Goal: Information Seeking & Learning: Learn about a topic

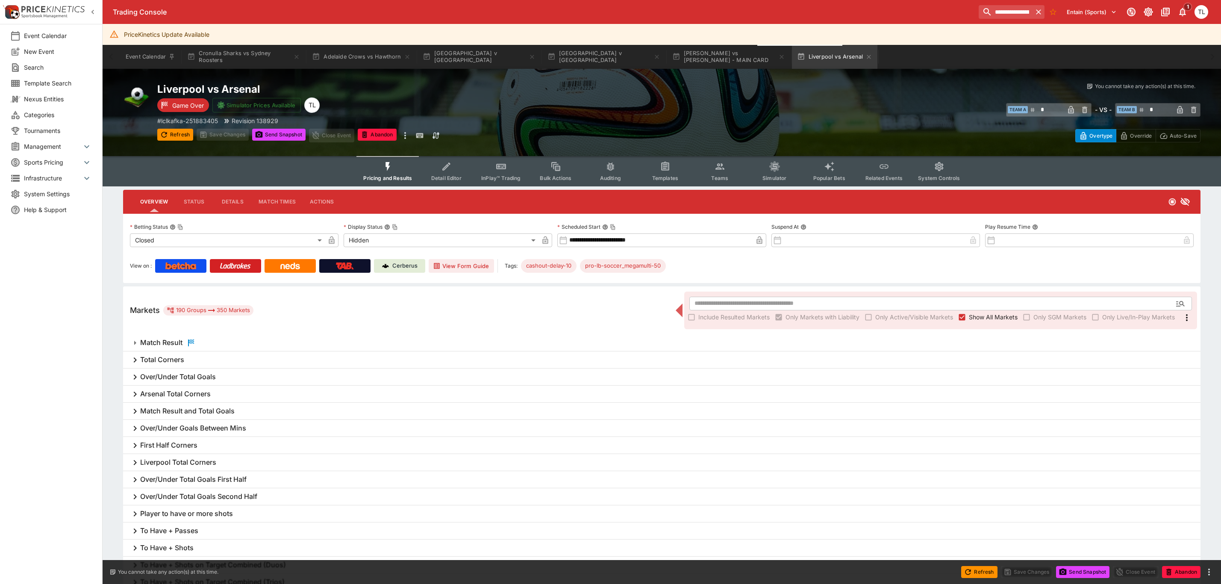
click at [996, 8] on input "**********" at bounding box center [1006, 12] width 54 height 14
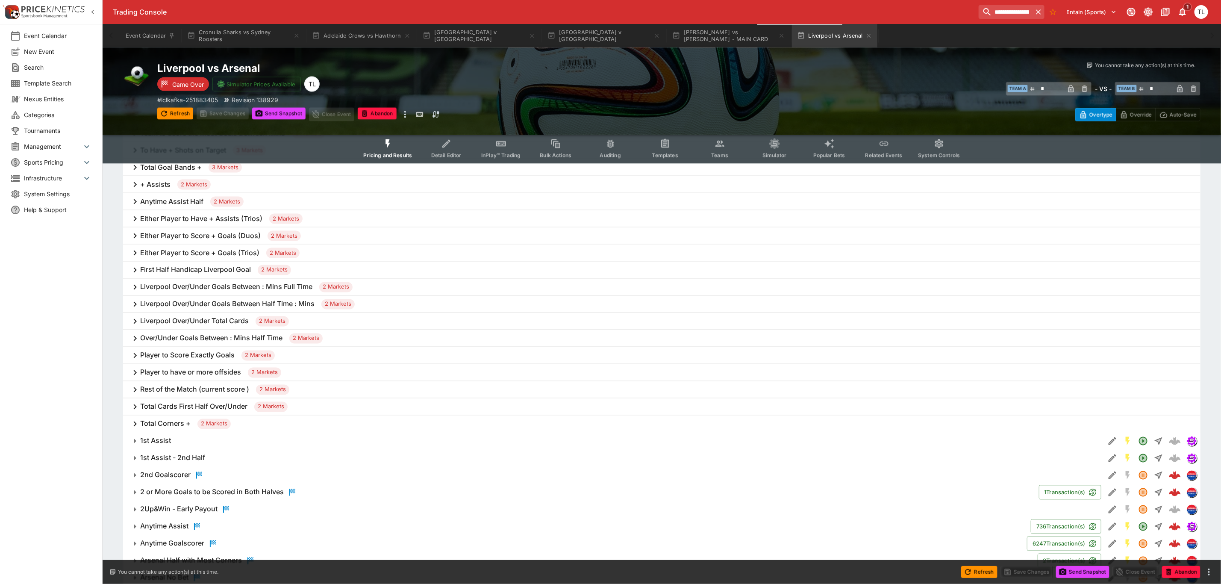
click at [996, 8] on input "**********" at bounding box center [1006, 12] width 54 height 14
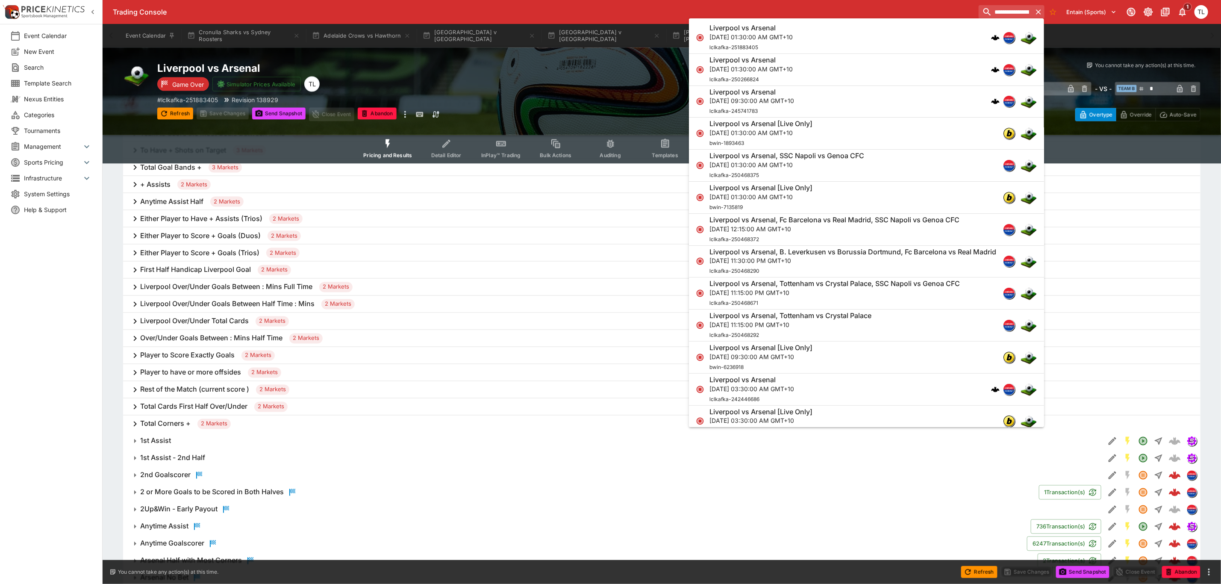
click at [996, 8] on input "**********" at bounding box center [1006, 12] width 54 height 14
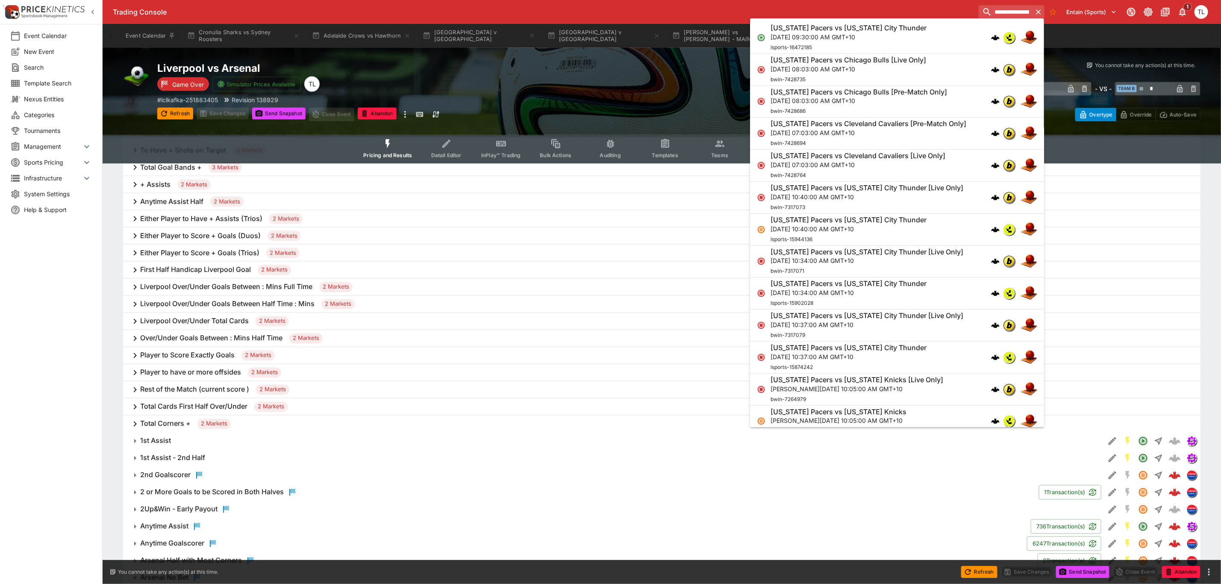
scroll to position [0, 3]
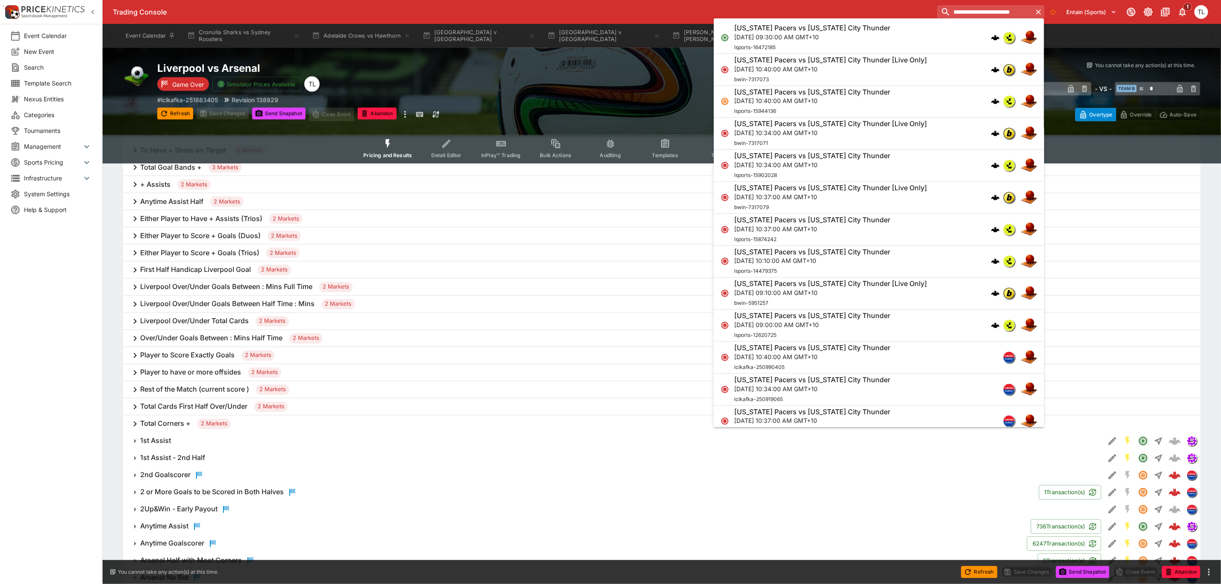
type input "**********"
click at [890, 230] on p "[DATE] 10:37:00 AM GMT+10" at bounding box center [812, 228] width 156 height 9
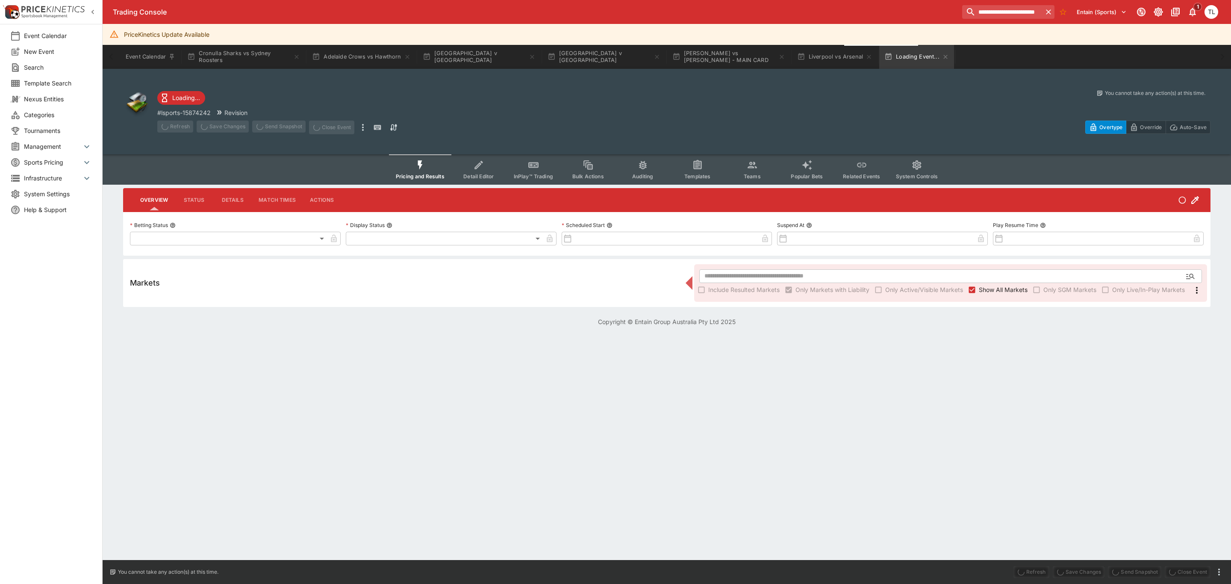
type input "**********"
type input "******"
type input "**********"
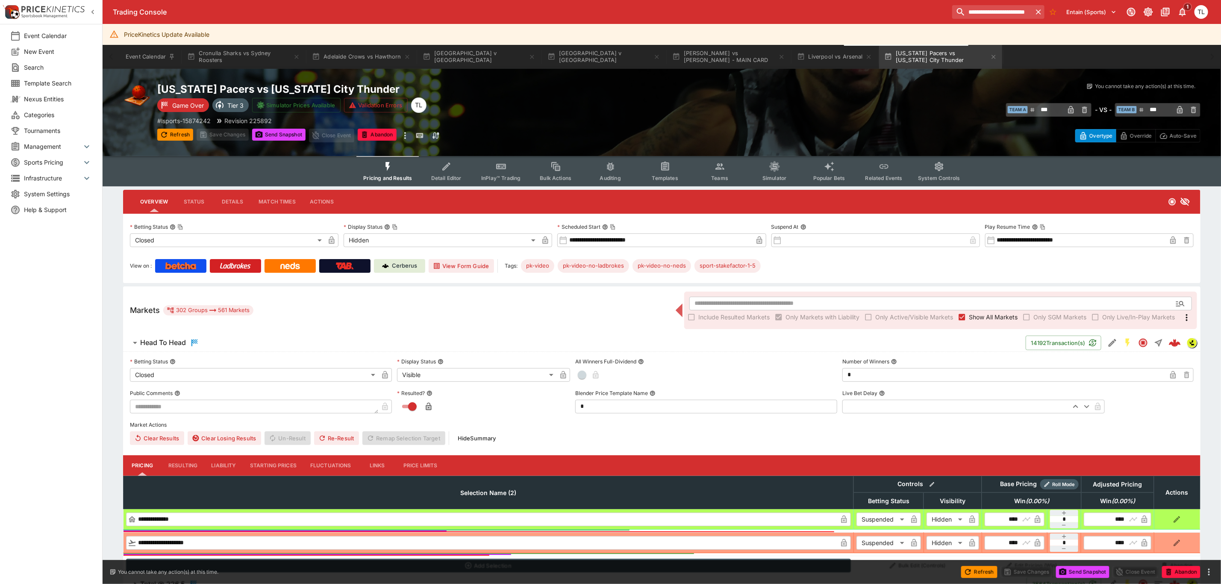
click at [272, 345] on span "Head To Head" at bounding box center [579, 343] width 879 height 10
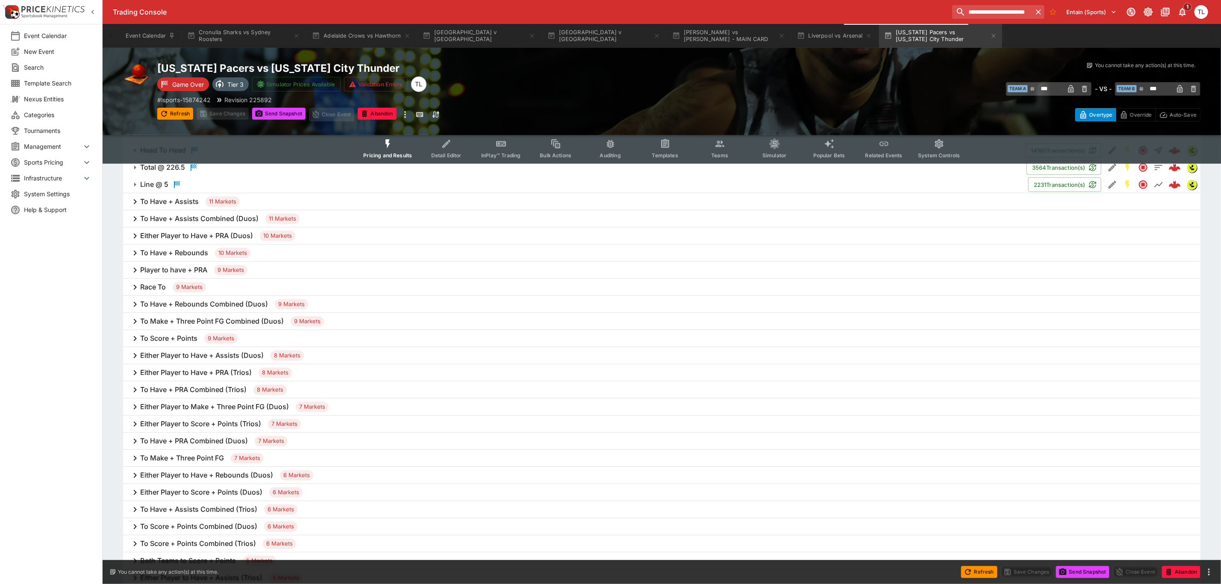
scroll to position [256, 0]
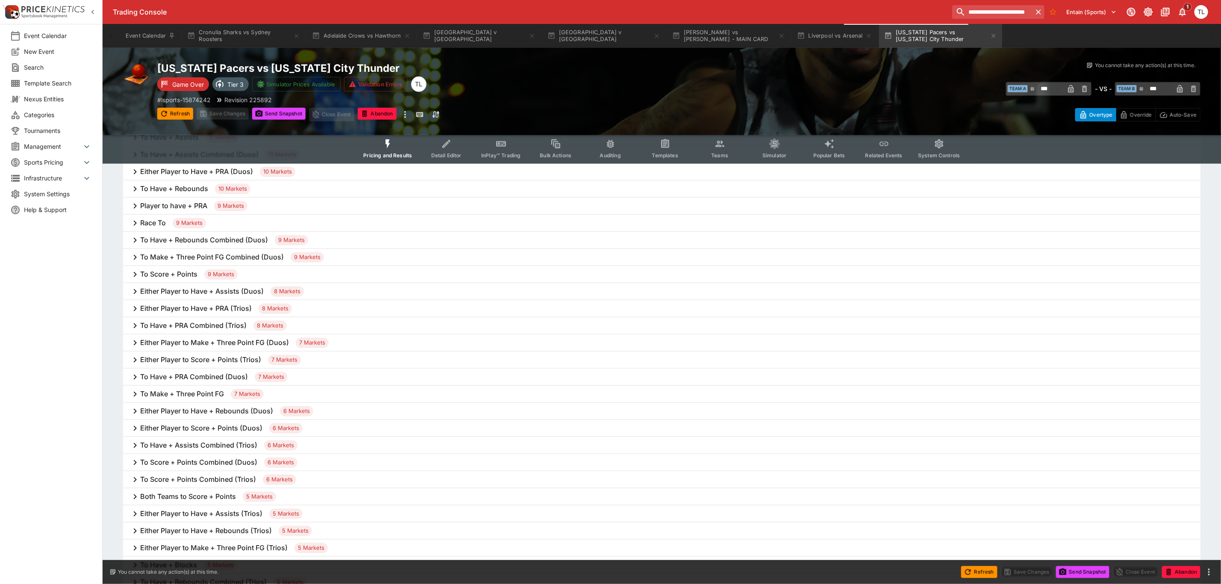
click at [167, 272] on h6 "To Score + Points" at bounding box center [168, 274] width 57 height 9
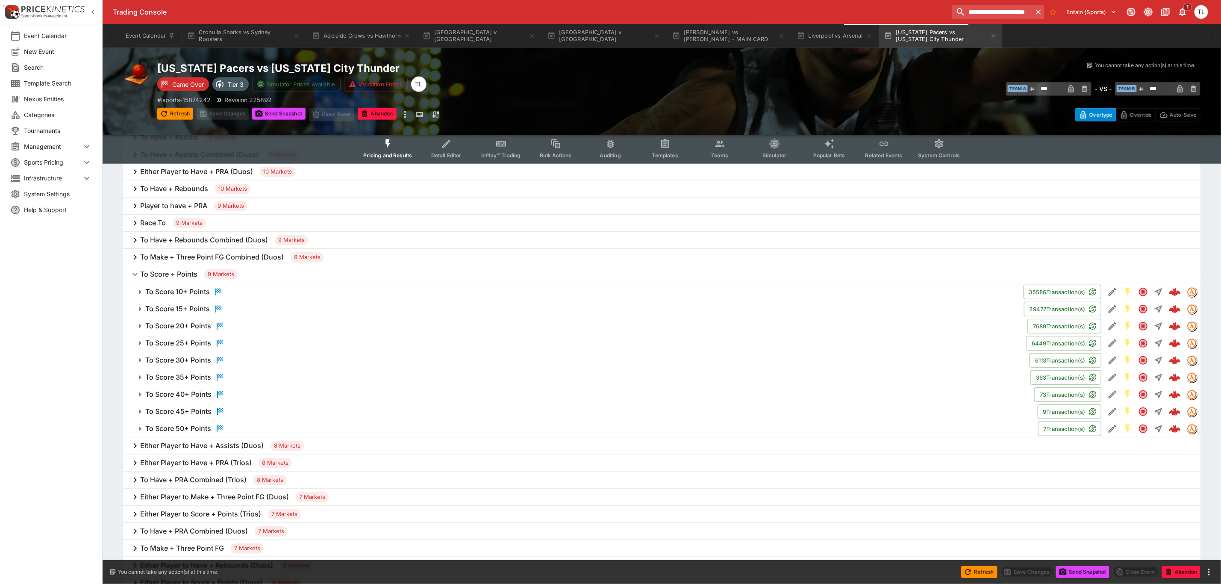
drag, startPoint x: 167, startPoint y: 272, endPoint x: 115, endPoint y: 272, distance: 51.7
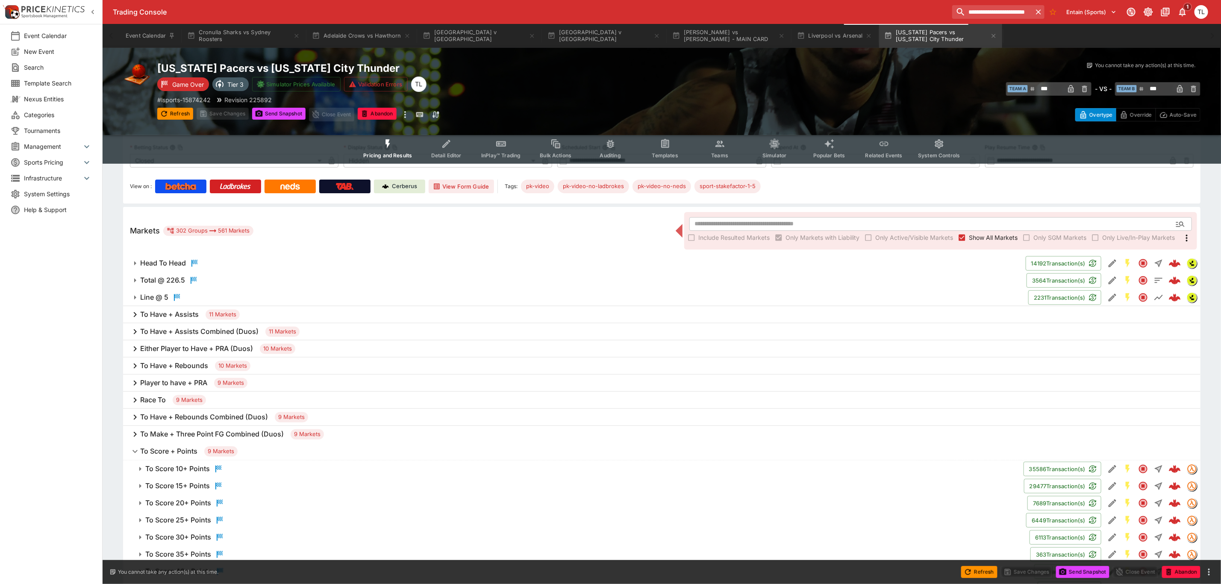
scroll to position [0, 0]
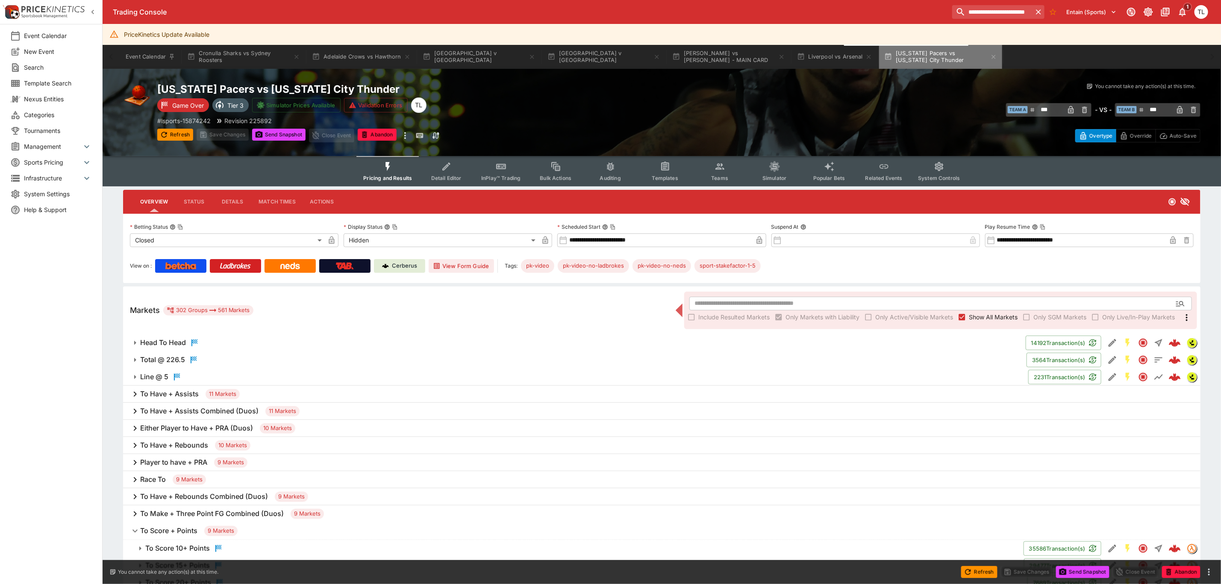
click at [990, 55] on icon "button" at bounding box center [993, 56] width 7 height 7
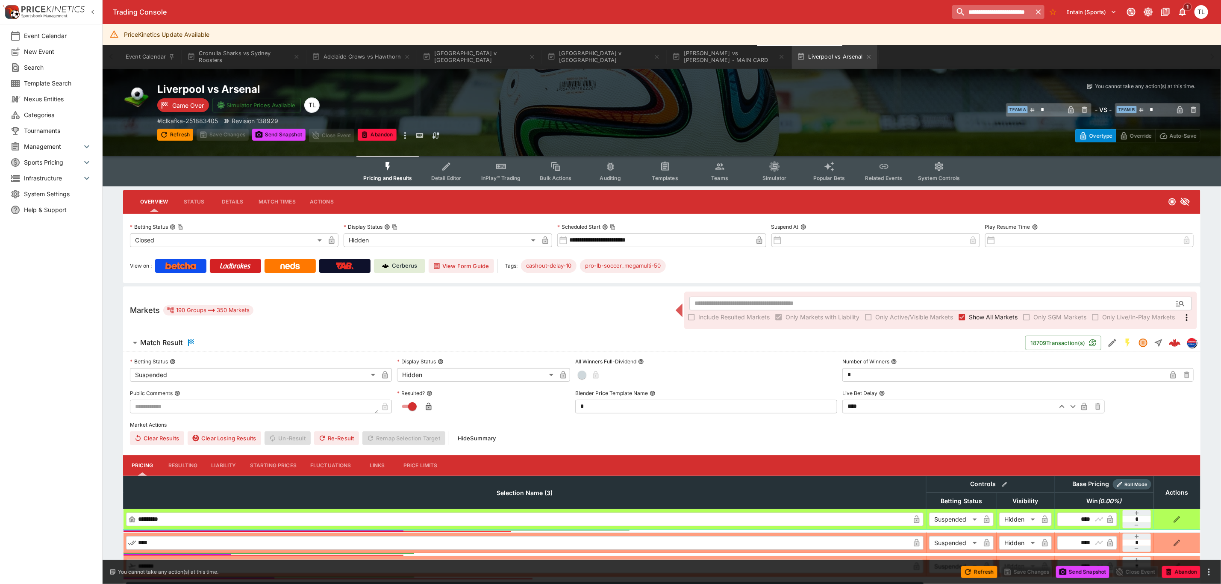
click at [984, 6] on input "**********" at bounding box center [992, 12] width 80 height 14
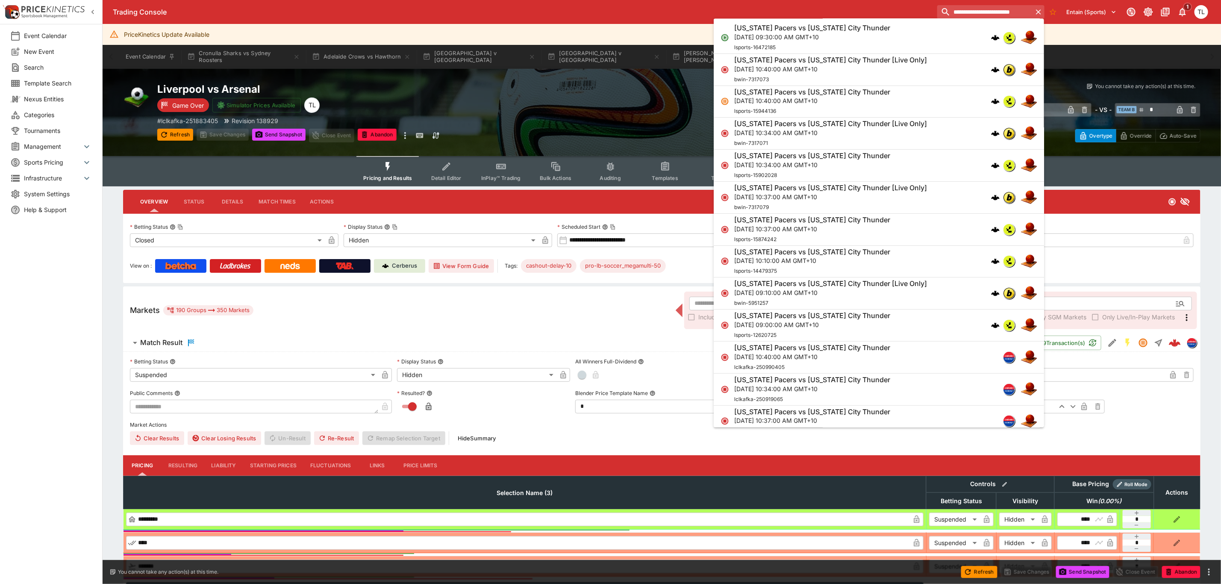
click at [888, 102] on p "[DATE] 10:40:00 AM GMT+10" at bounding box center [812, 101] width 156 height 9
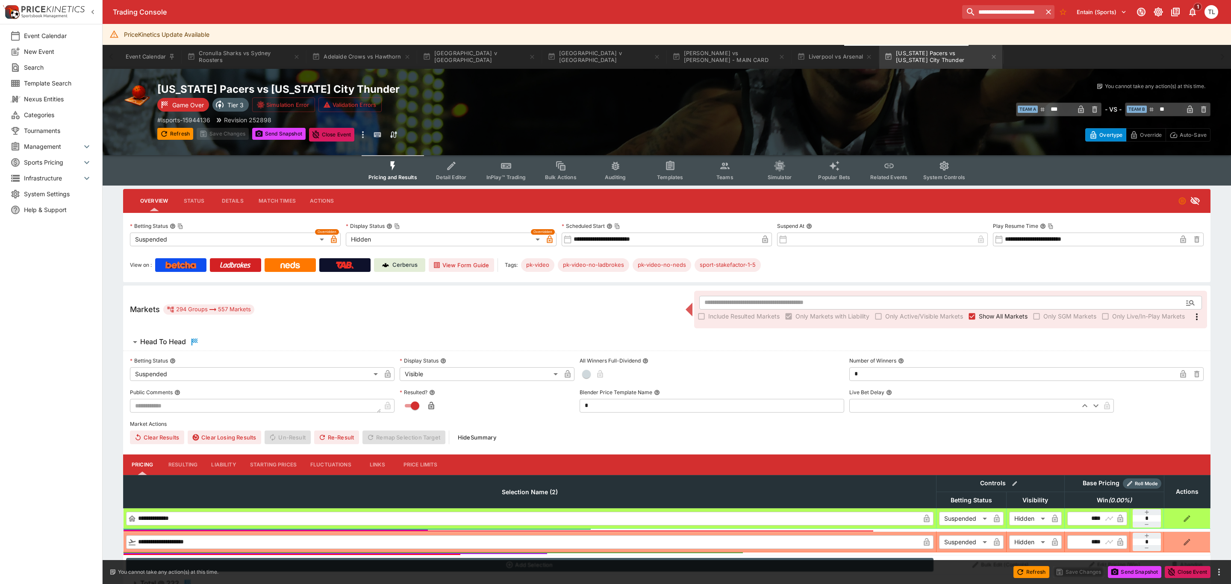
type input "**********"
type input "******"
type input "**********"
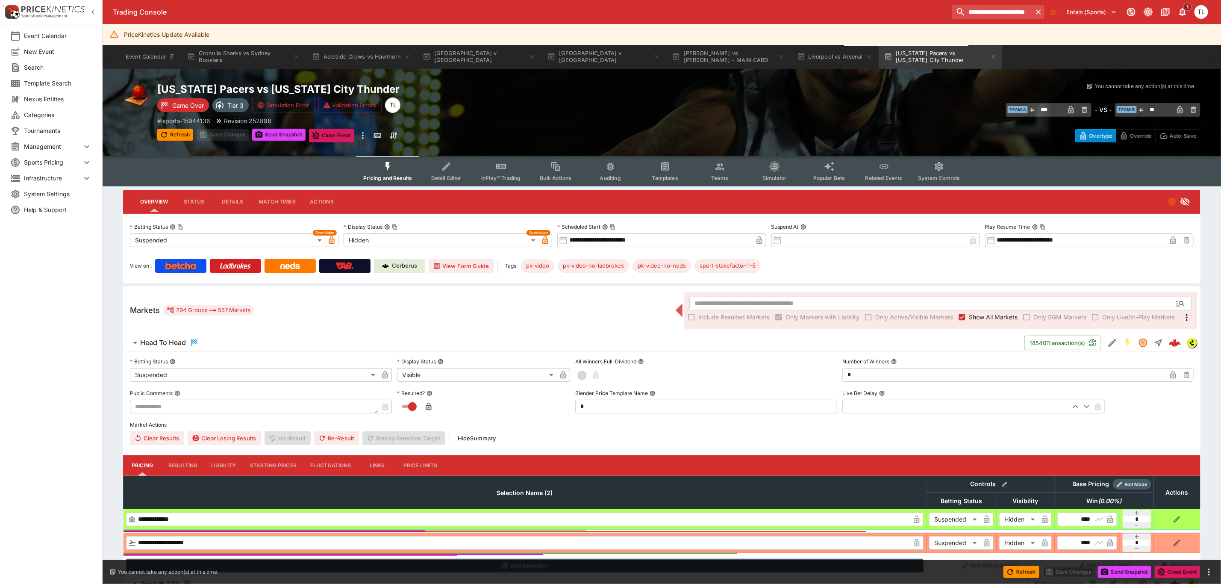
click at [202, 349] on button "Head To Head" at bounding box center [574, 342] width 902 height 17
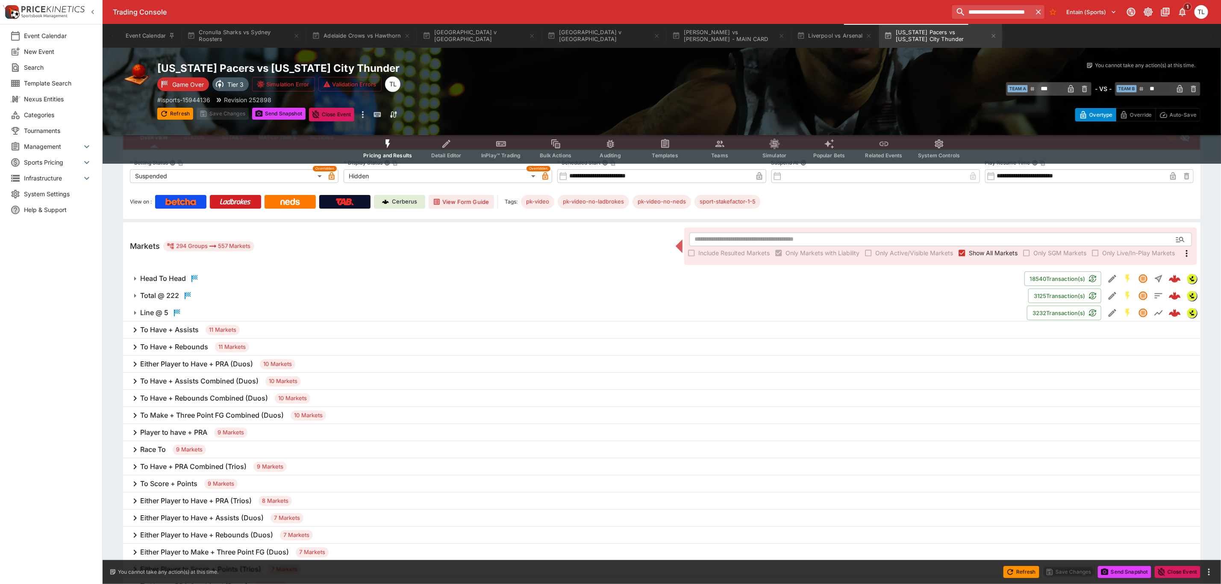
scroll to position [128, 0]
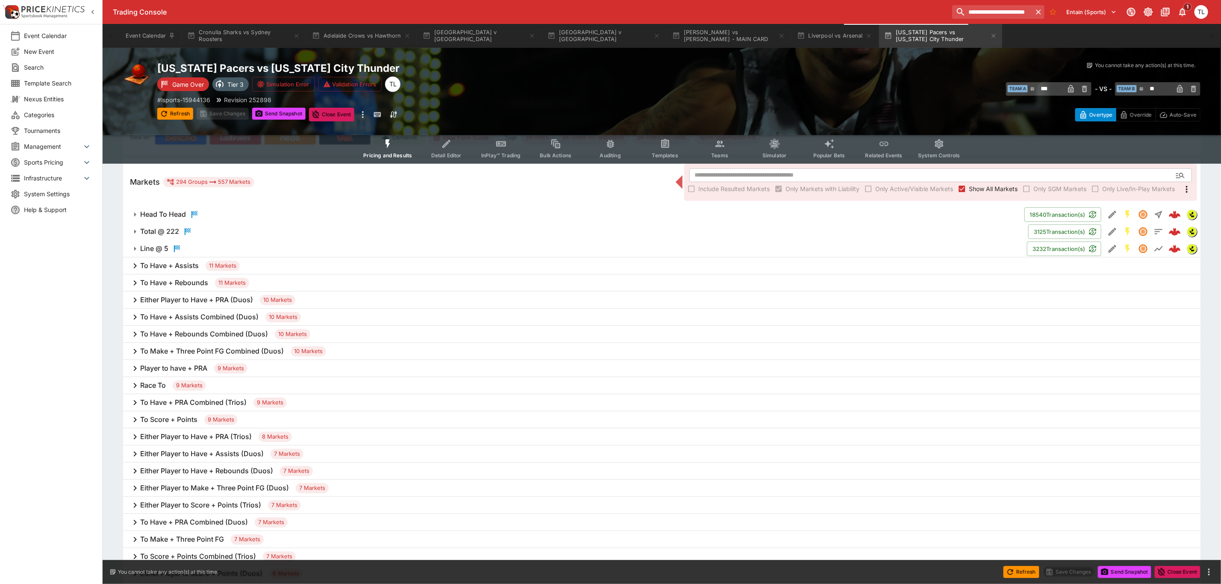
click at [186, 418] on h6 "To Score + Points" at bounding box center [168, 419] width 57 height 9
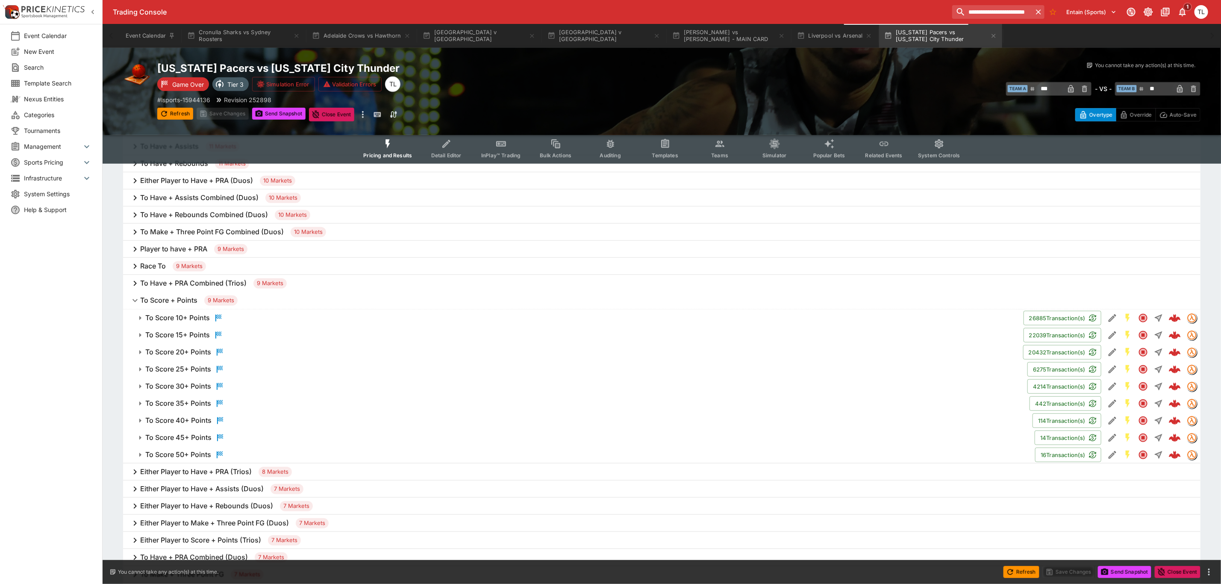
scroll to position [256, 0]
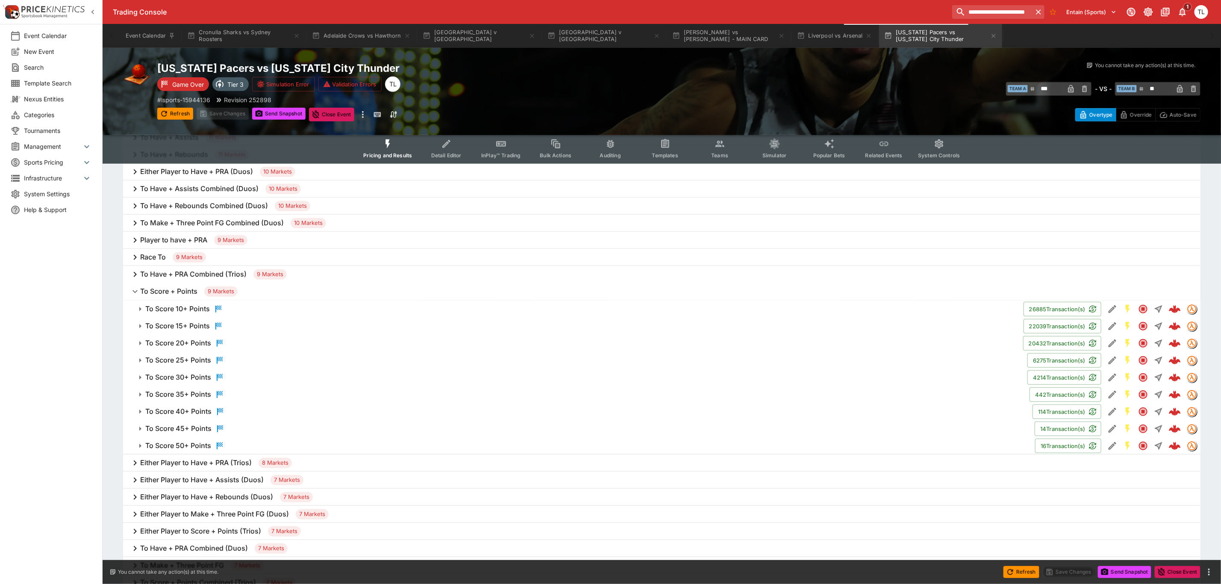
click at [157, 292] on h6 "To Score + Points" at bounding box center [168, 291] width 57 height 9
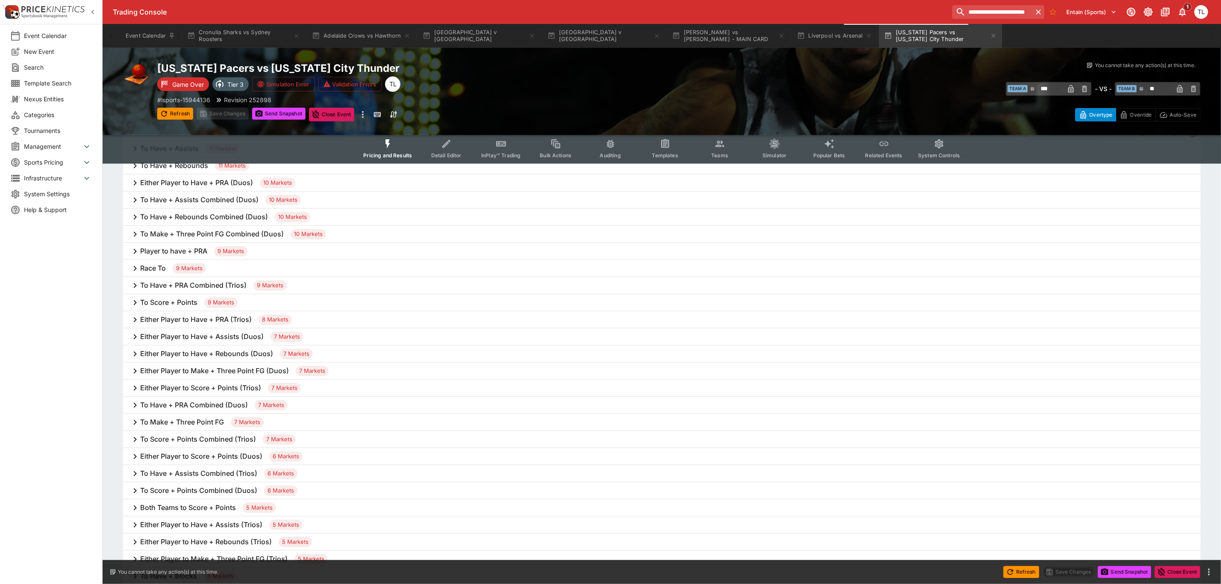
scroll to position [64, 0]
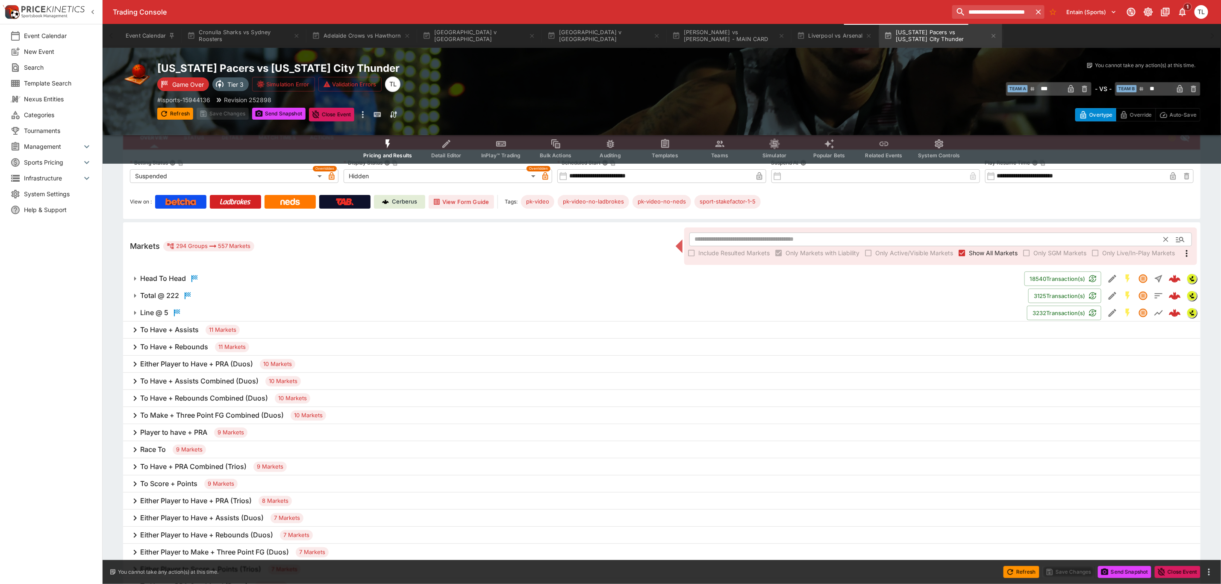
click at [781, 236] on input "text" at bounding box center [926, 240] width 475 height 14
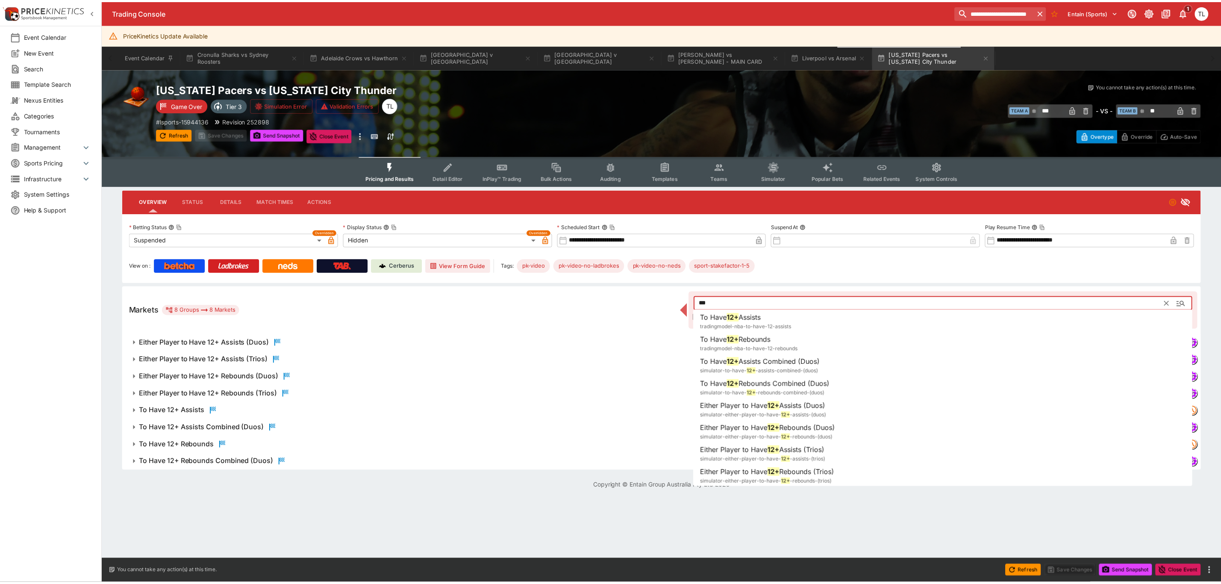
scroll to position [21, 0]
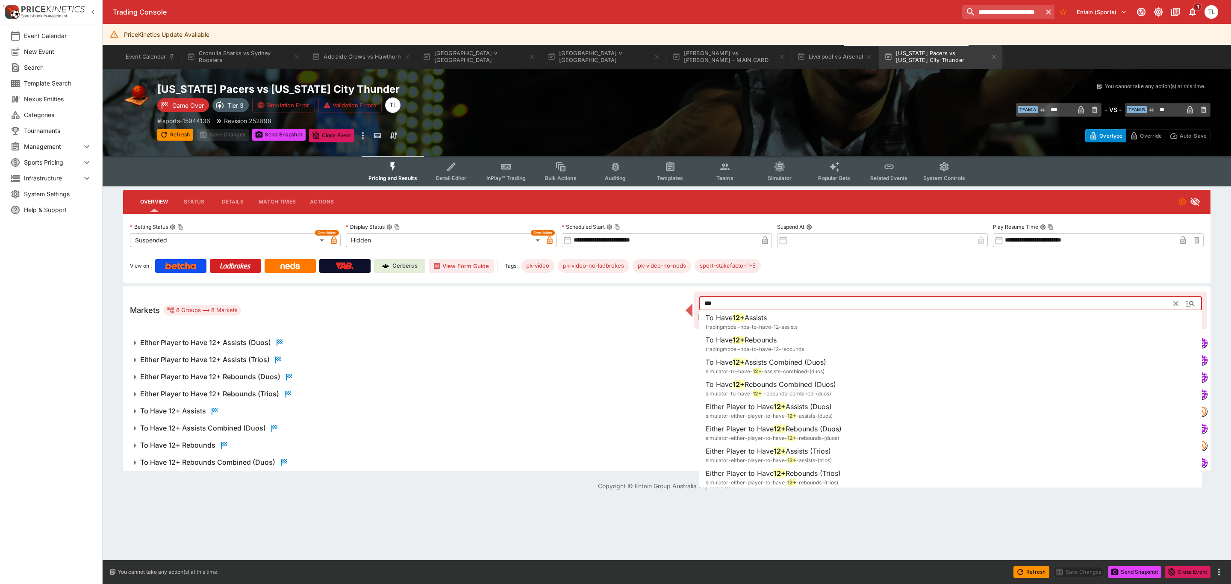
type input "***"
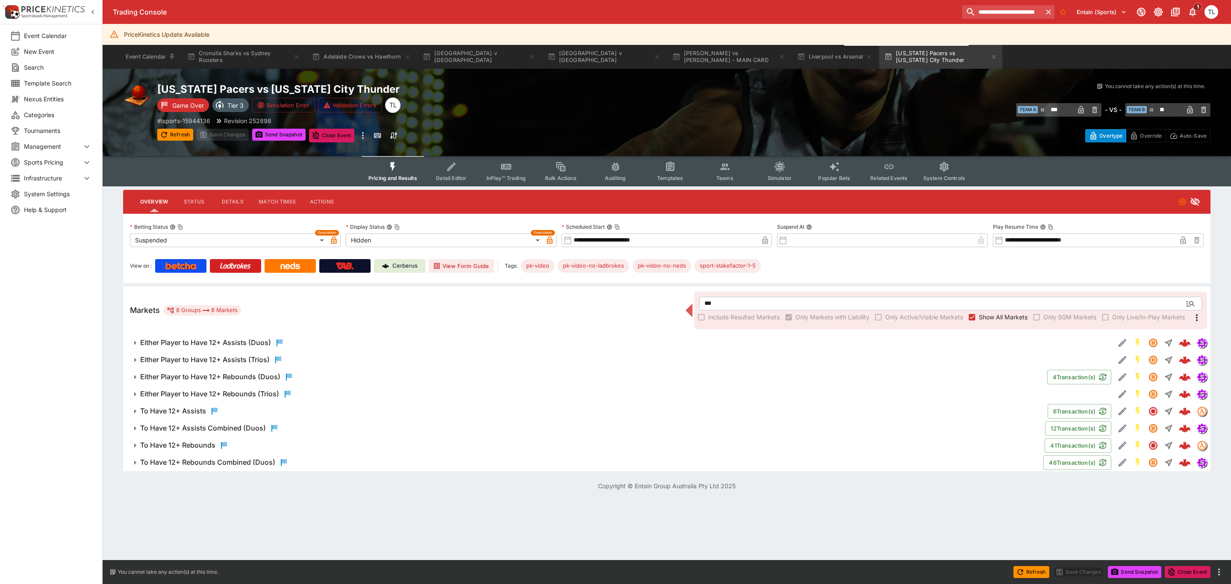
click at [524, 492] on div "Copyright © Entain Group Australia Pty Ltd 2025" at bounding box center [667, 485] width 1128 height 29
click at [990, 58] on icon "button" at bounding box center [993, 56] width 7 height 7
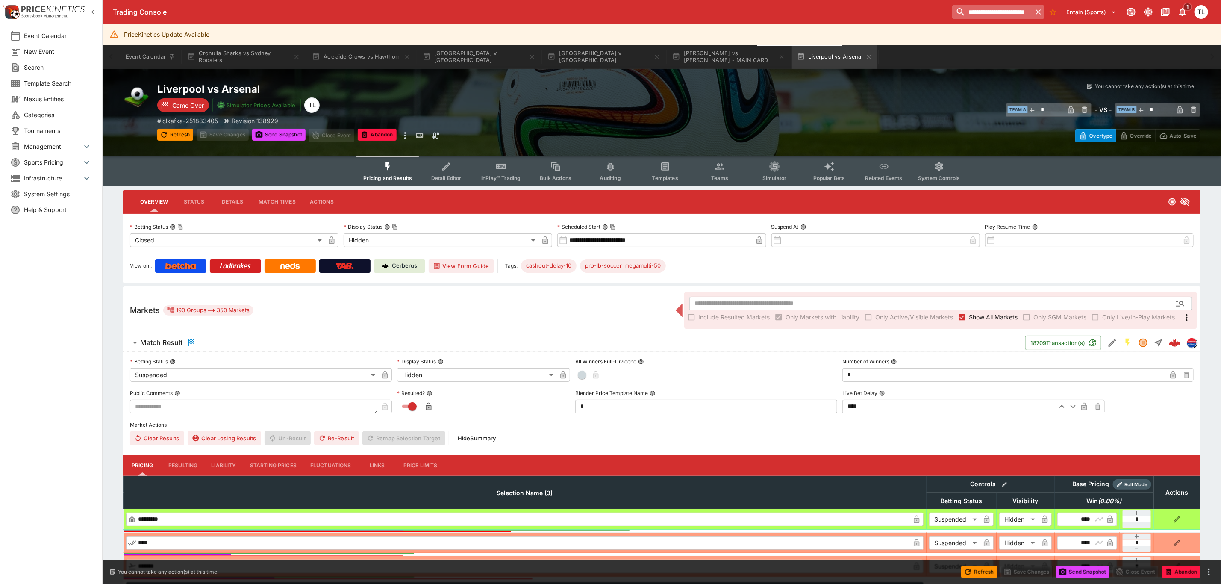
click at [986, 17] on input "**********" at bounding box center [992, 12] width 80 height 14
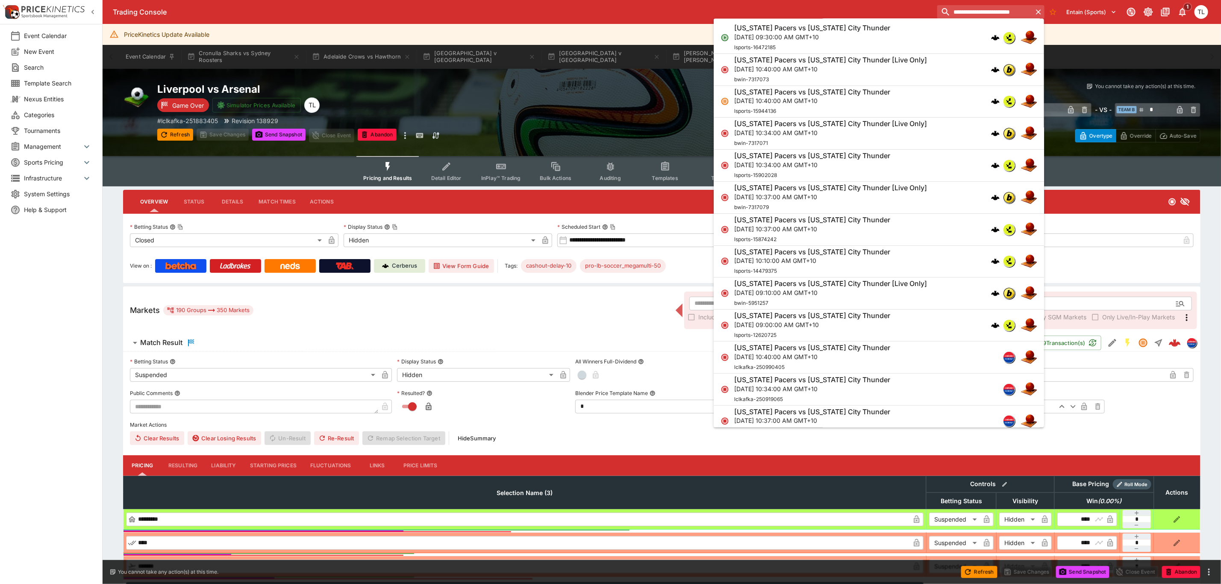
click at [940, 233] on div "Indiana Pacers vs Oklahoma City Thunder Thu, Jun 12, 2025, 10:37:00 AM GMT+10 l…" at bounding box center [874, 229] width 281 height 28
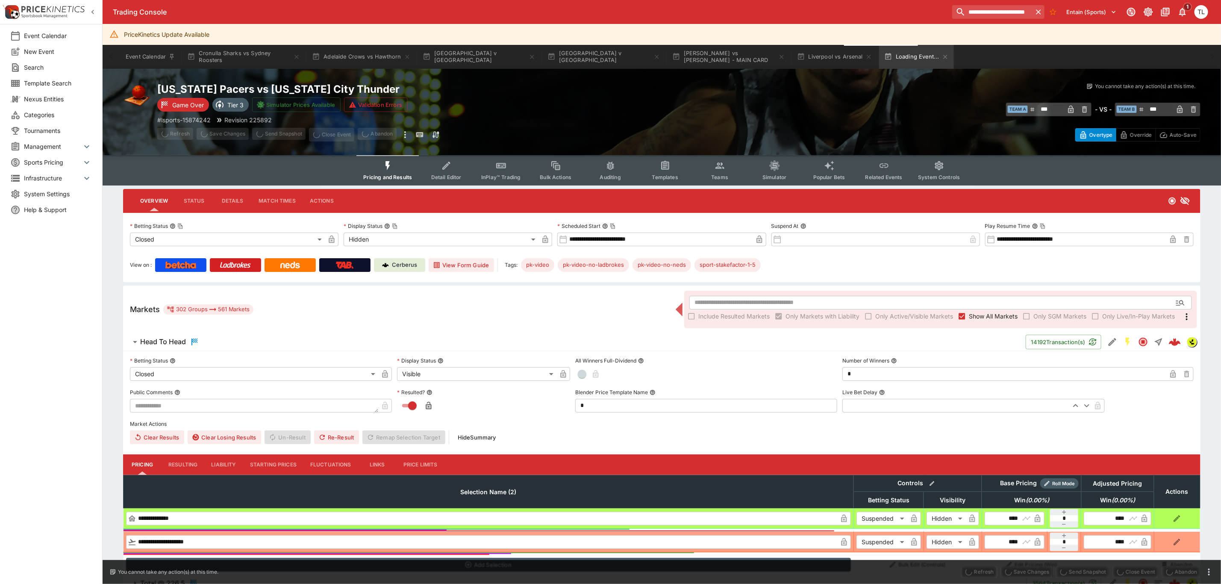
click at [295, 332] on div "Markets 302 Groups 561 Markets ​ Include Resulted Markets Only Markets with Lia…" at bounding box center [662, 310] width 1078 height 48
click at [294, 339] on span "Head To Head" at bounding box center [579, 342] width 879 height 10
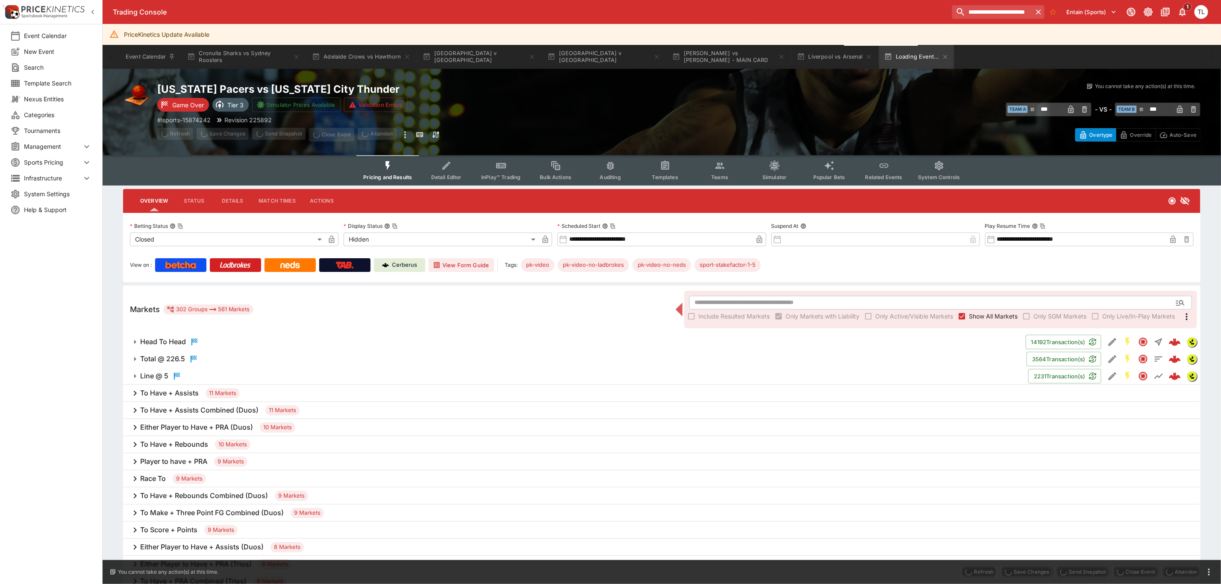
scroll to position [64, 0]
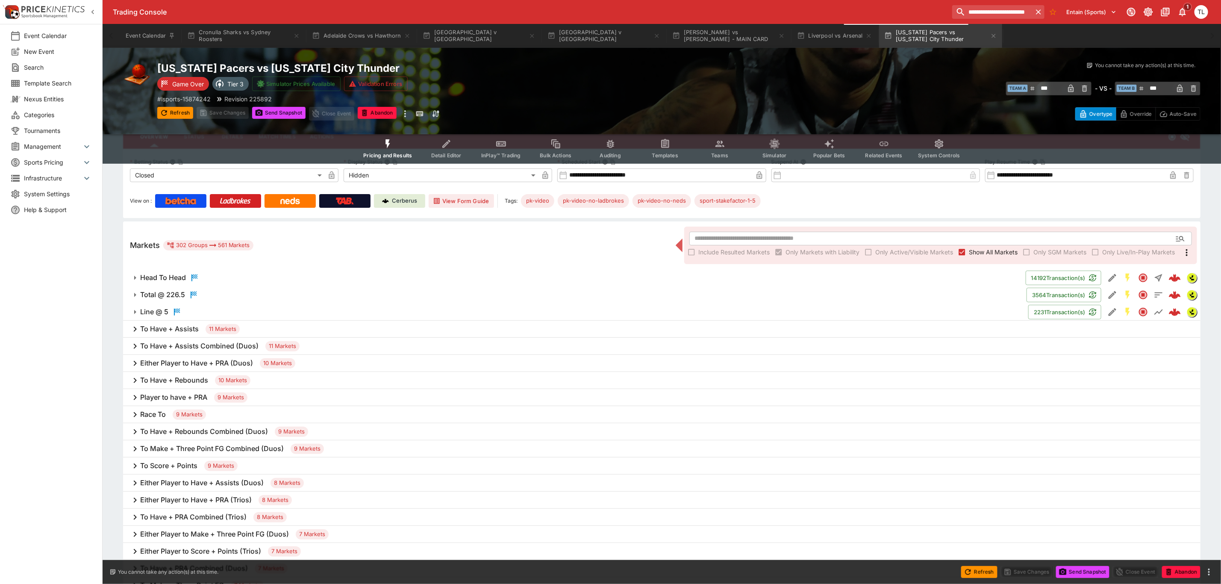
click at [283, 324] on div "To Have + Assists 11 Markets" at bounding box center [662, 329] width 1078 height 17
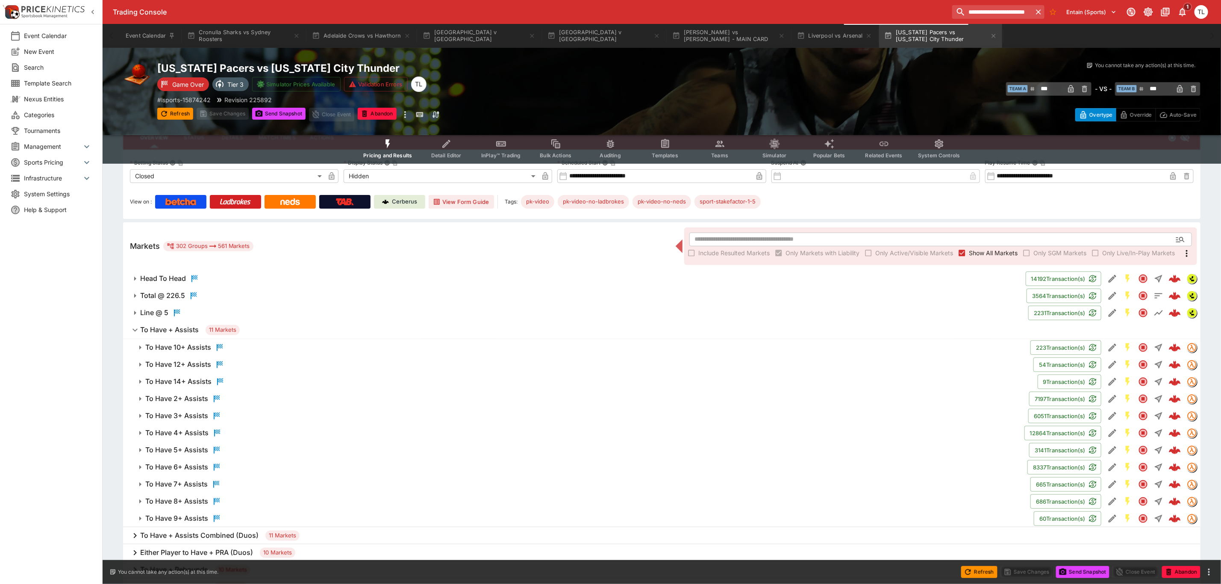
click at [283, 325] on span "To Have + Assists 11 Markets" at bounding box center [667, 330] width 1054 height 10
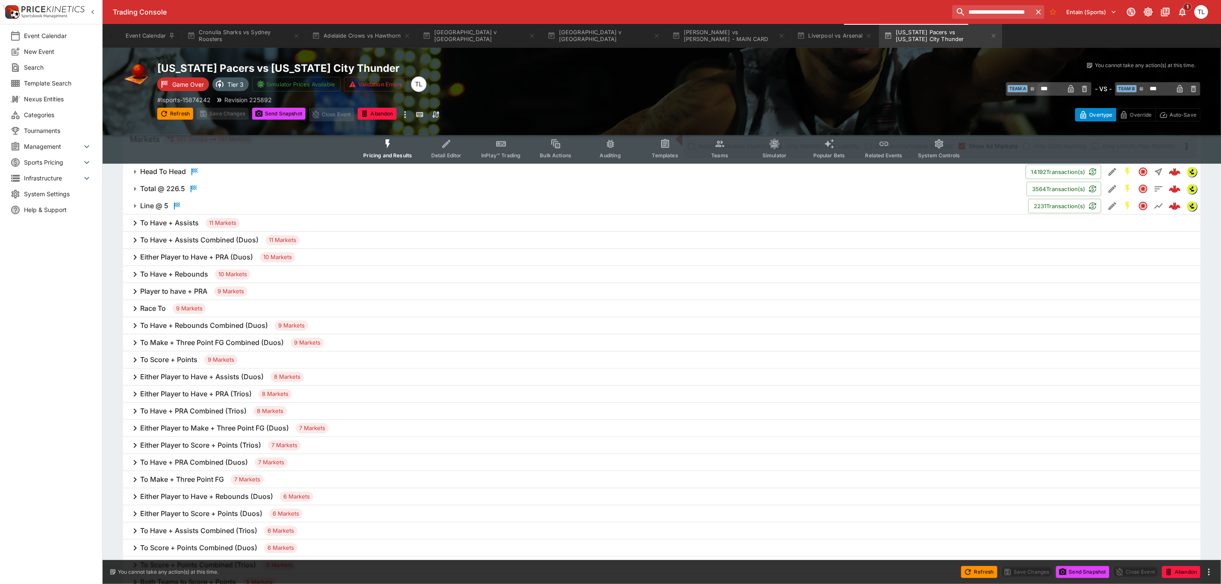
scroll to position [192, 0]
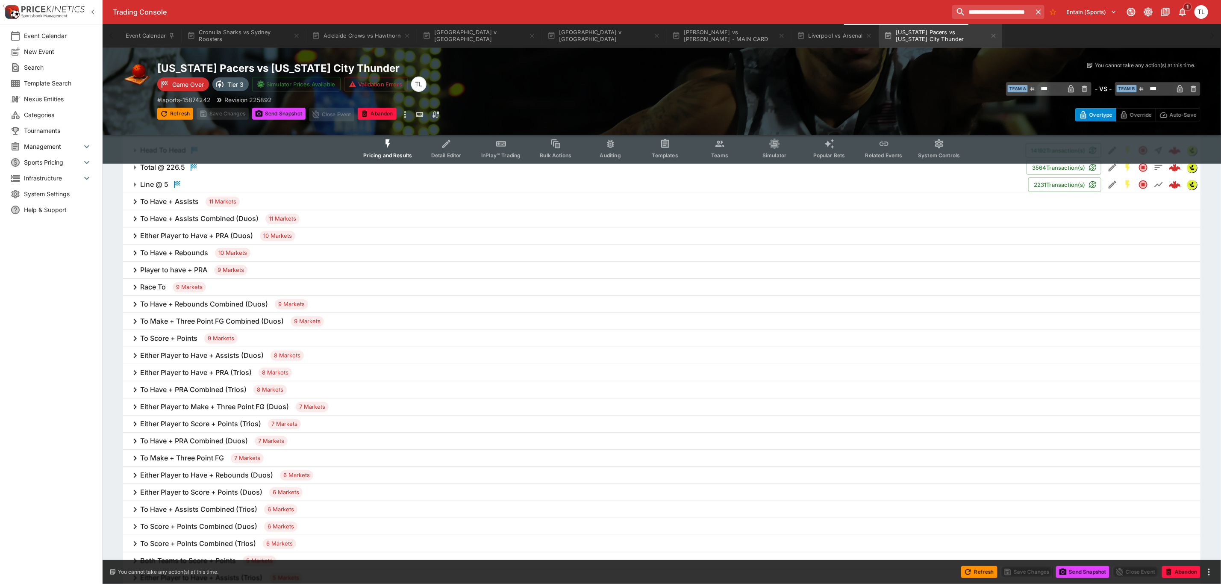
click at [272, 336] on div "To Score + Points 9 Markets" at bounding box center [662, 338] width 1078 height 17
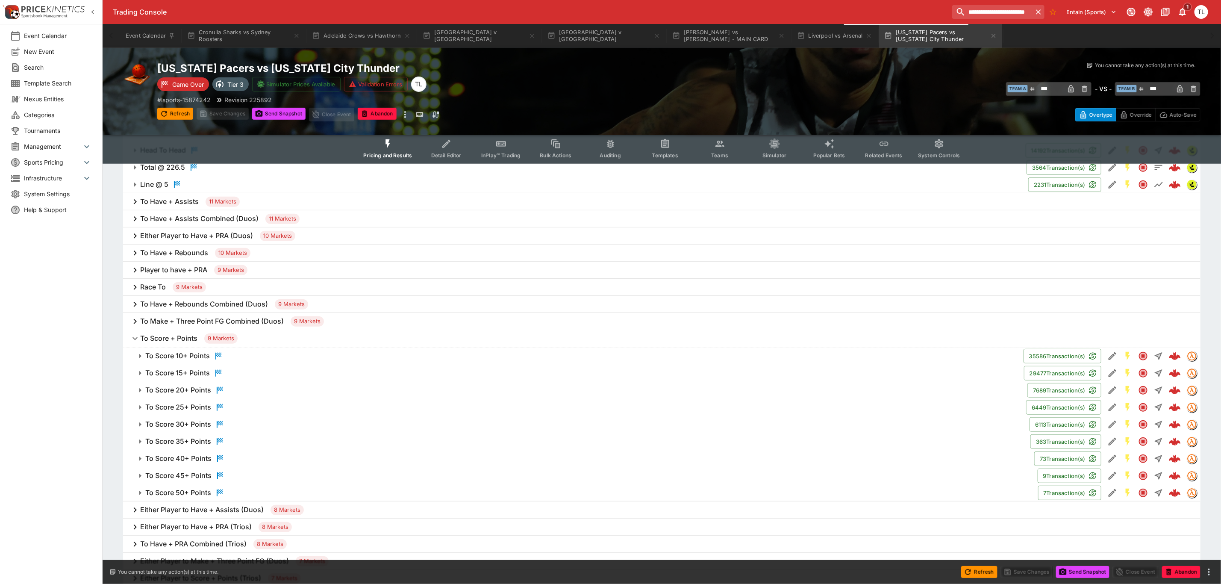
click at [272, 336] on span "To Score + Points 9 Markets" at bounding box center [667, 338] width 1054 height 10
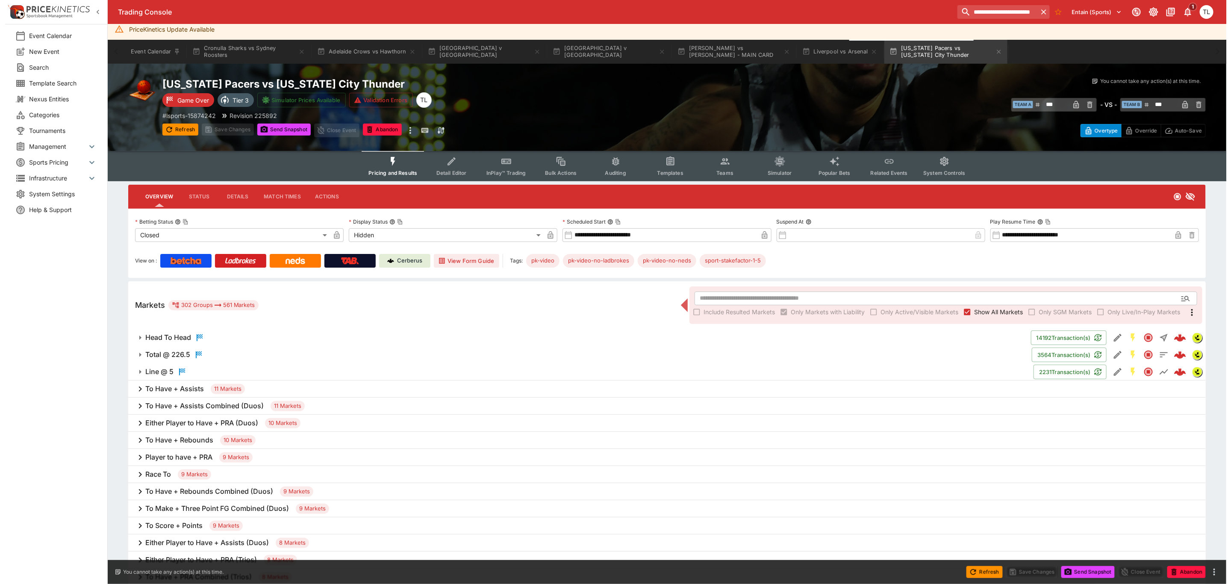
scroll to position [0, 0]
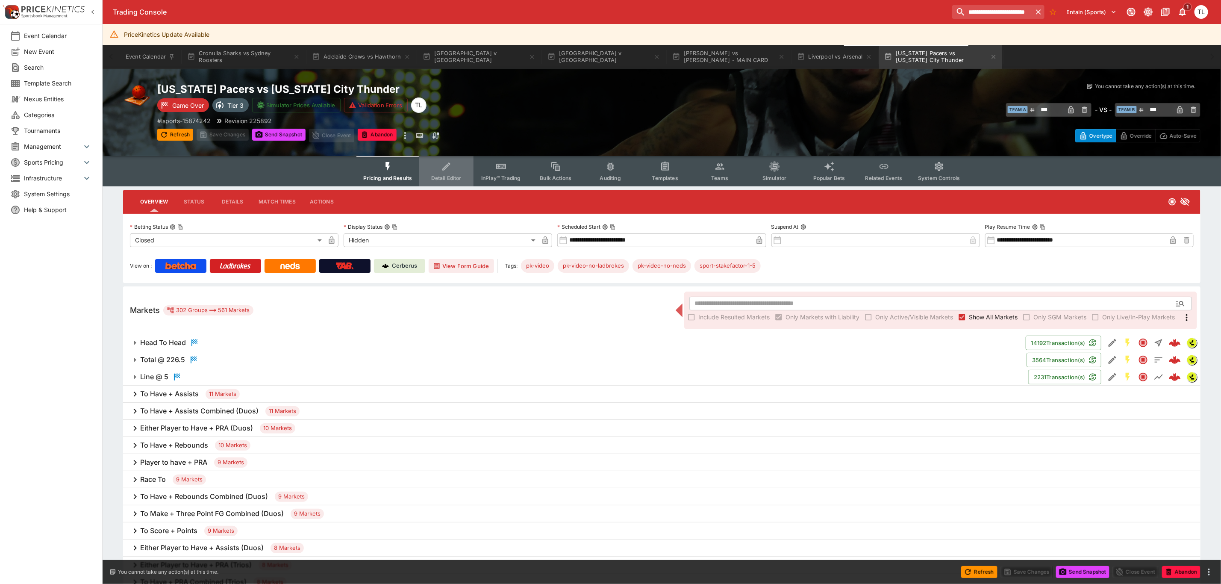
click at [445, 173] on button "Detail Editor" at bounding box center [446, 171] width 55 height 30
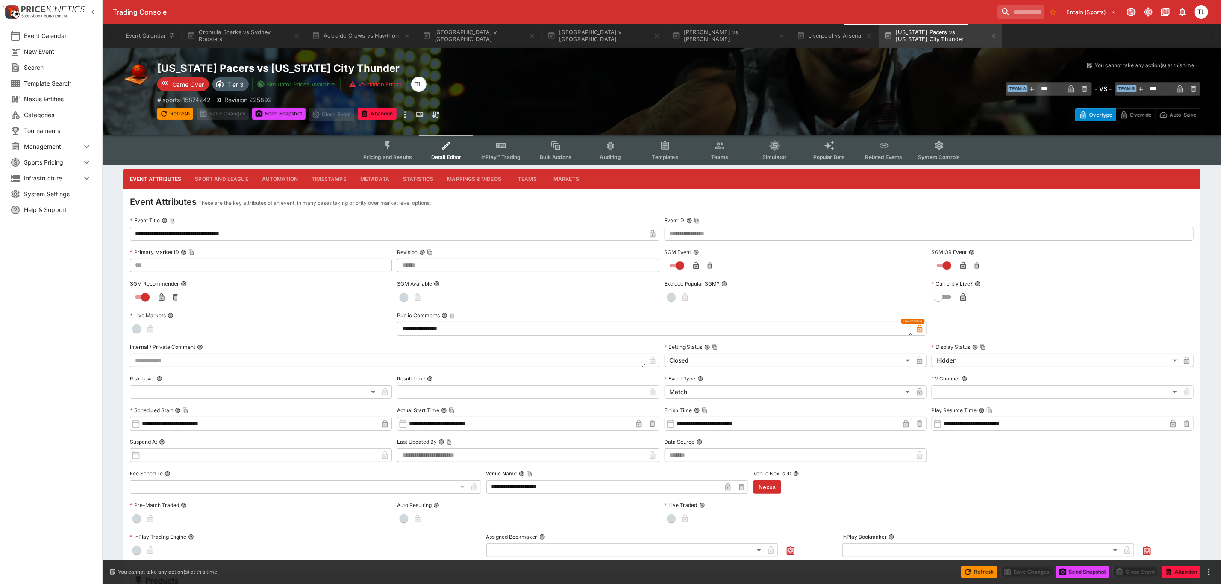
click at [380, 151] on button "Pricing and Results" at bounding box center [387, 150] width 62 height 30
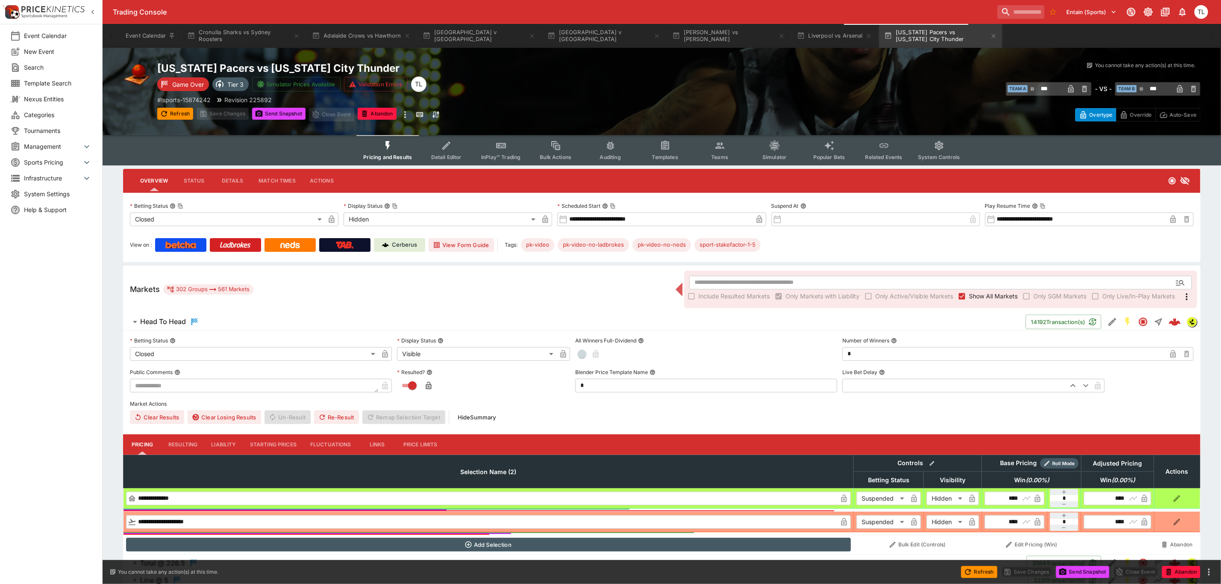
click at [258, 325] on span "Head To Head" at bounding box center [579, 322] width 879 height 10
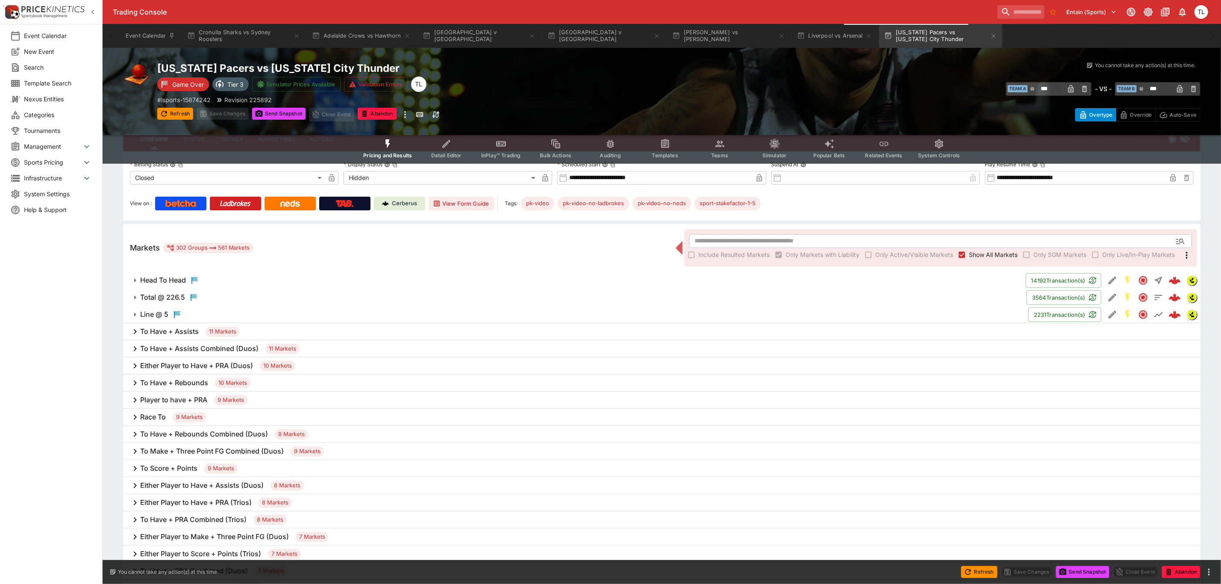
scroll to position [64, 0]
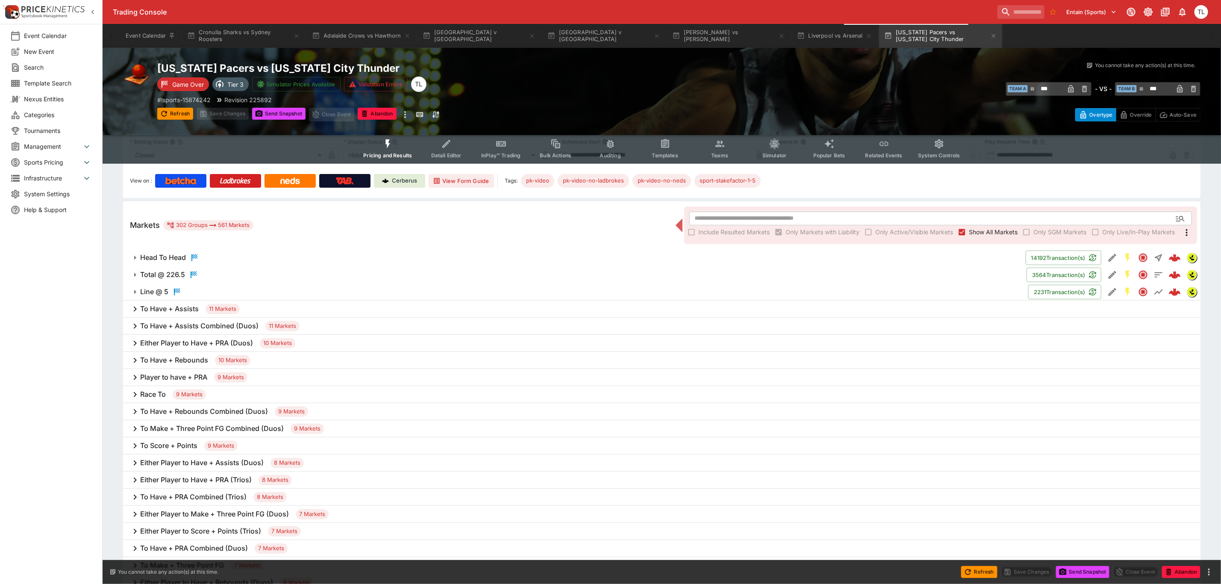
click at [295, 438] on div "To Score + Points 9 Markets" at bounding box center [662, 445] width 1078 height 17
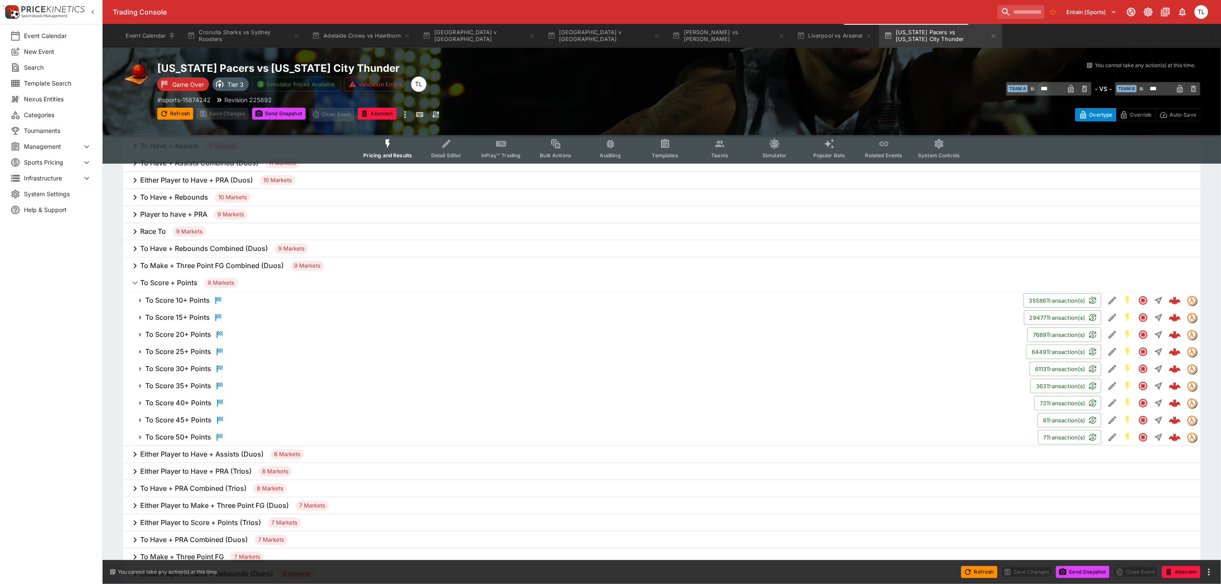
scroll to position [256, 0]
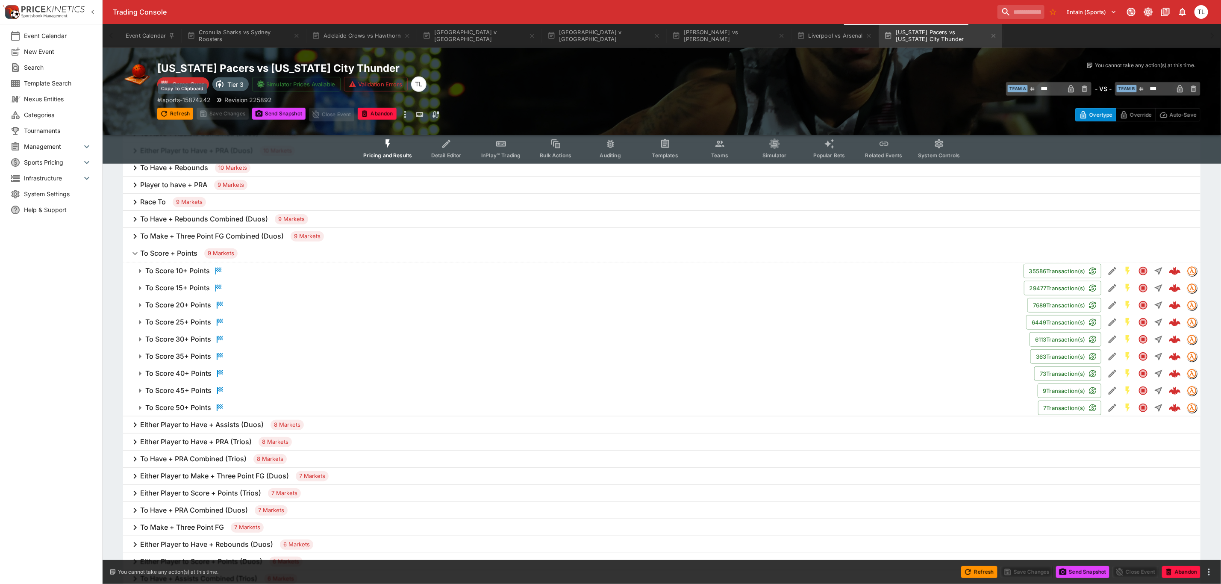
click at [185, 101] on p "# lsports-15874242" at bounding box center [183, 99] width 53 height 9
click at [767, 154] on span "Simulator" at bounding box center [775, 155] width 24 height 6
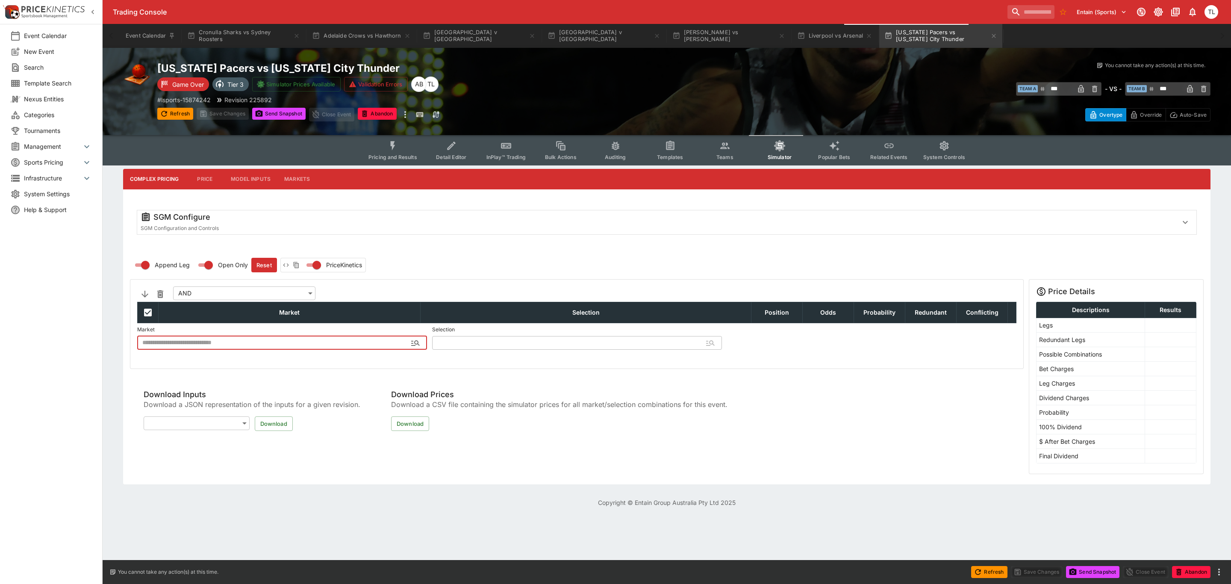
type input "**********"
click at [299, 177] on button "Markets" at bounding box center [296, 179] width 39 height 21
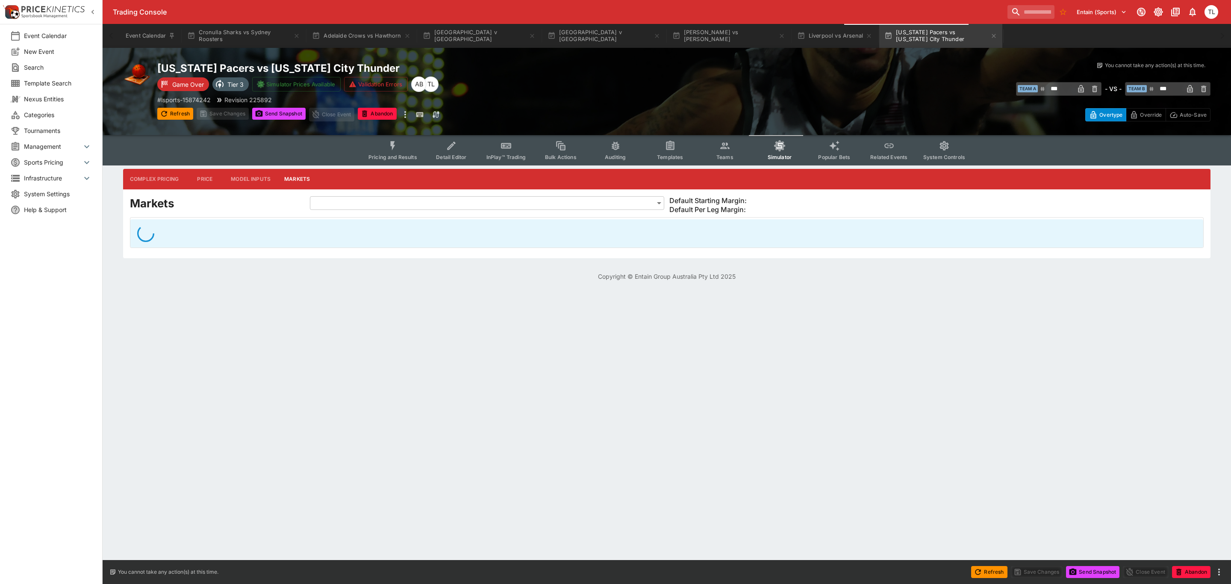
type input "**********"
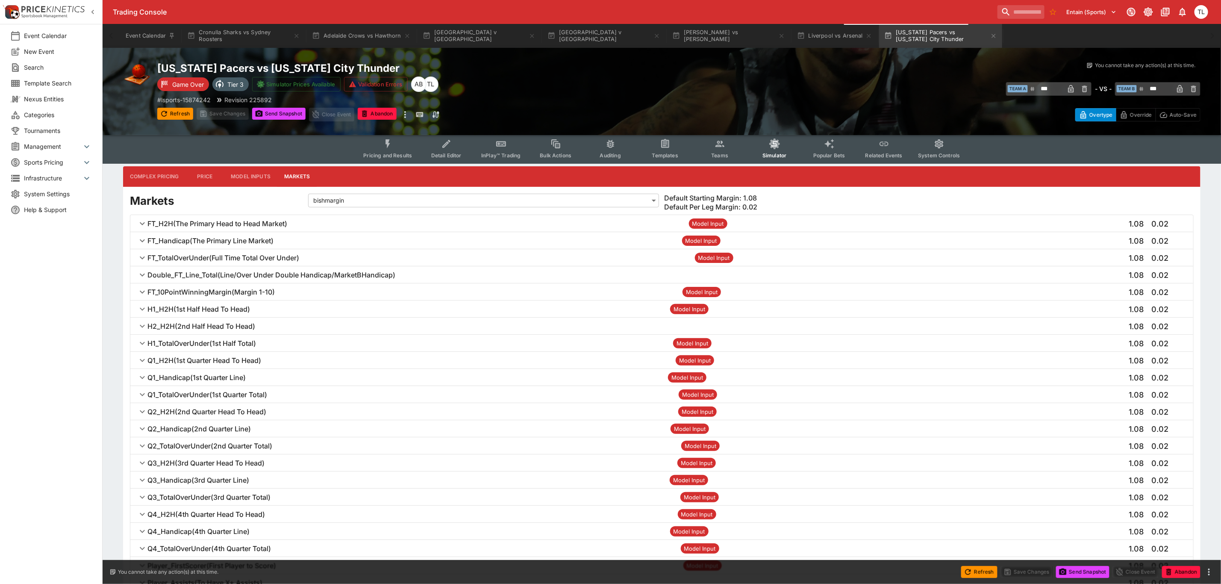
scroll to position [327, 0]
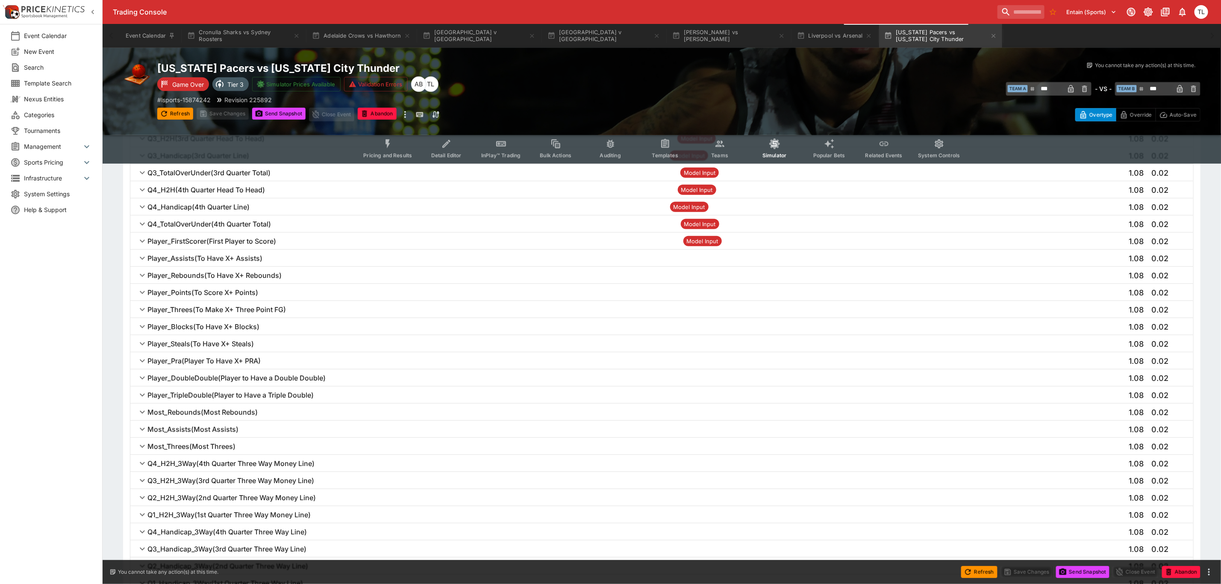
click at [300, 294] on div "Player_Points ( To Score X+ Points ) 1.08 0.02" at bounding box center [666, 293] width 1039 height 10
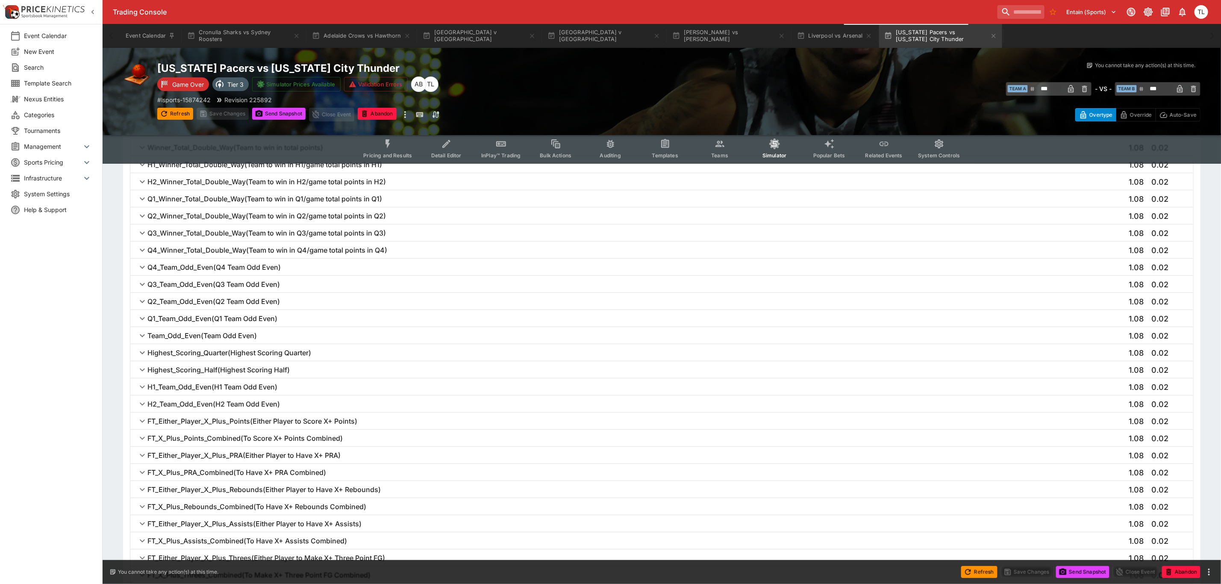
scroll to position [2429, 0]
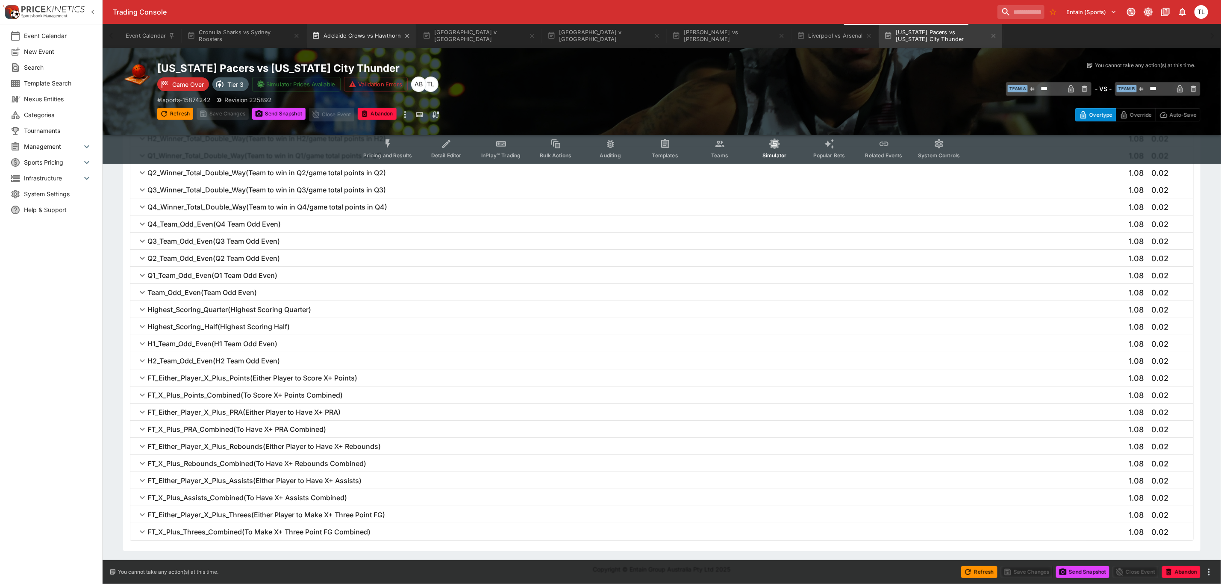
click at [357, 35] on button "Adelaide Crows vs Hawthorn" at bounding box center [361, 36] width 109 height 24
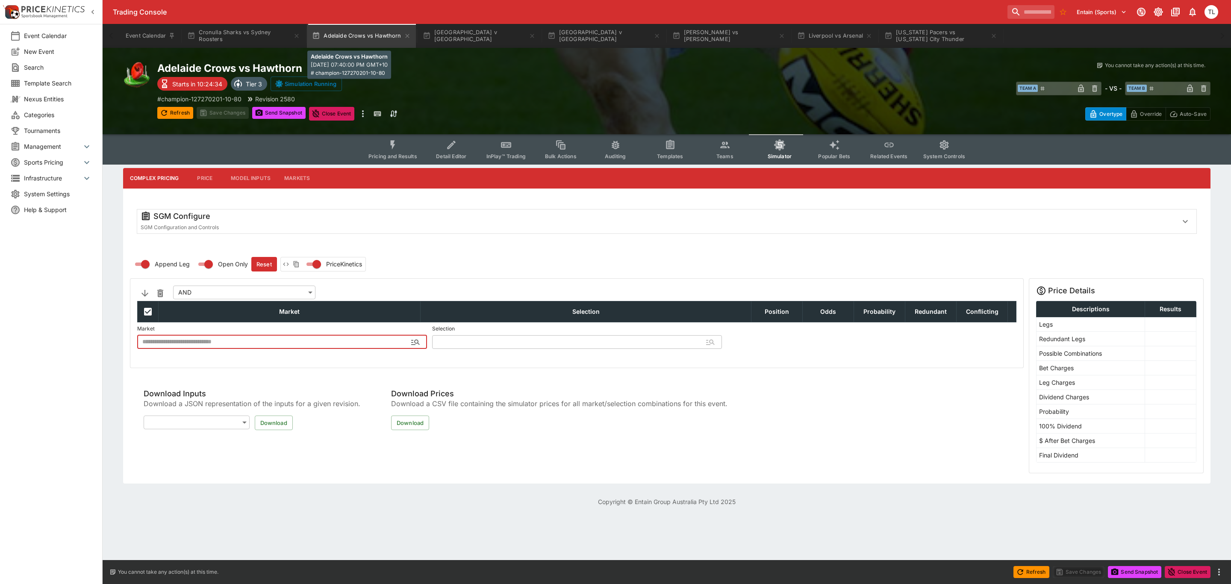
type input "**********"
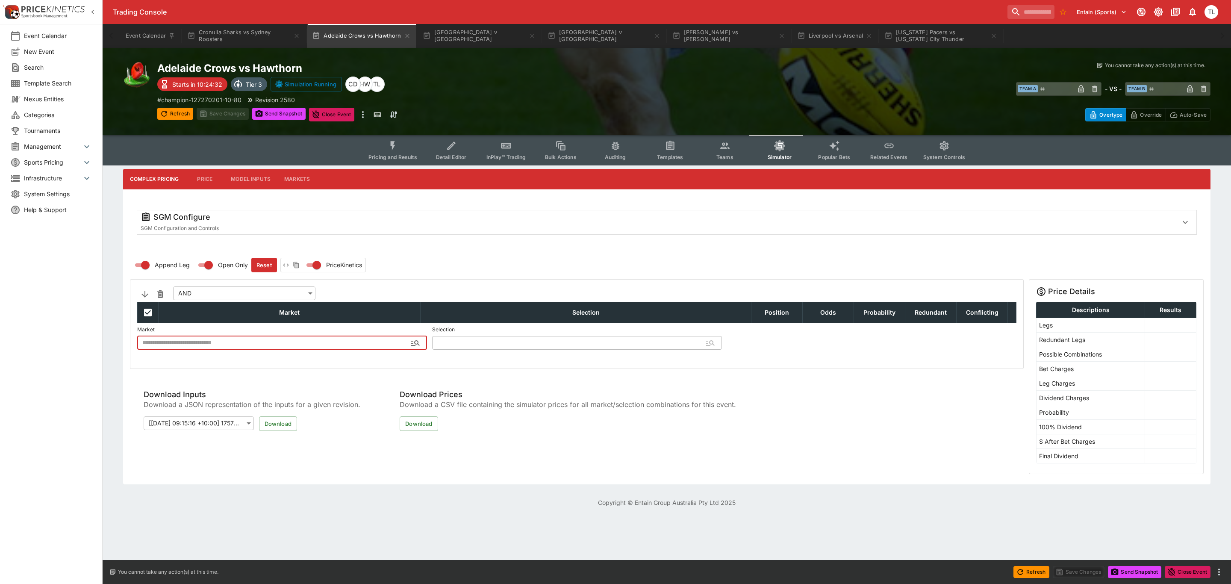
click at [413, 144] on button "Pricing and Results" at bounding box center [393, 150] width 62 height 30
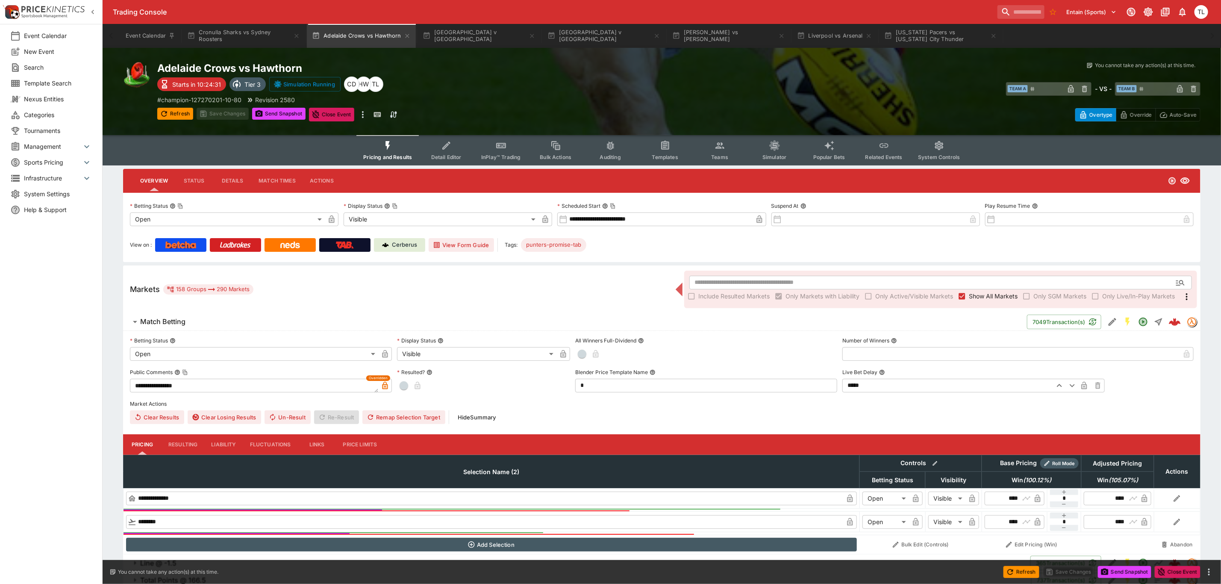
click at [168, 325] on h6 "Match Betting" at bounding box center [162, 321] width 45 height 9
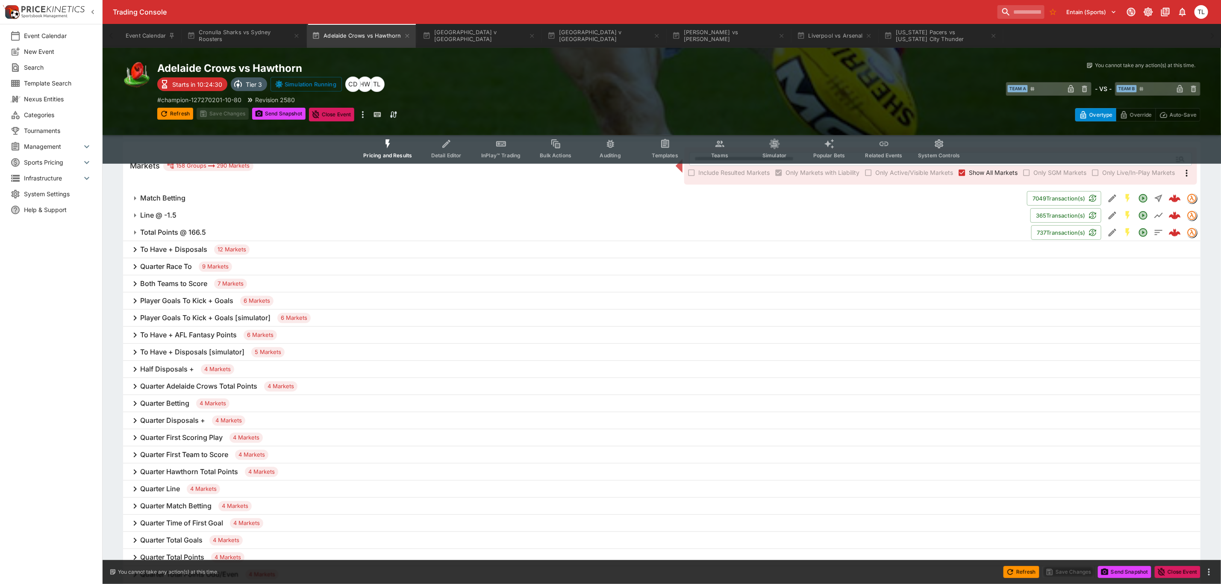
scroll to position [128, 0]
click at [206, 242] on h6 "To Have + Disposals" at bounding box center [173, 244] width 67 height 9
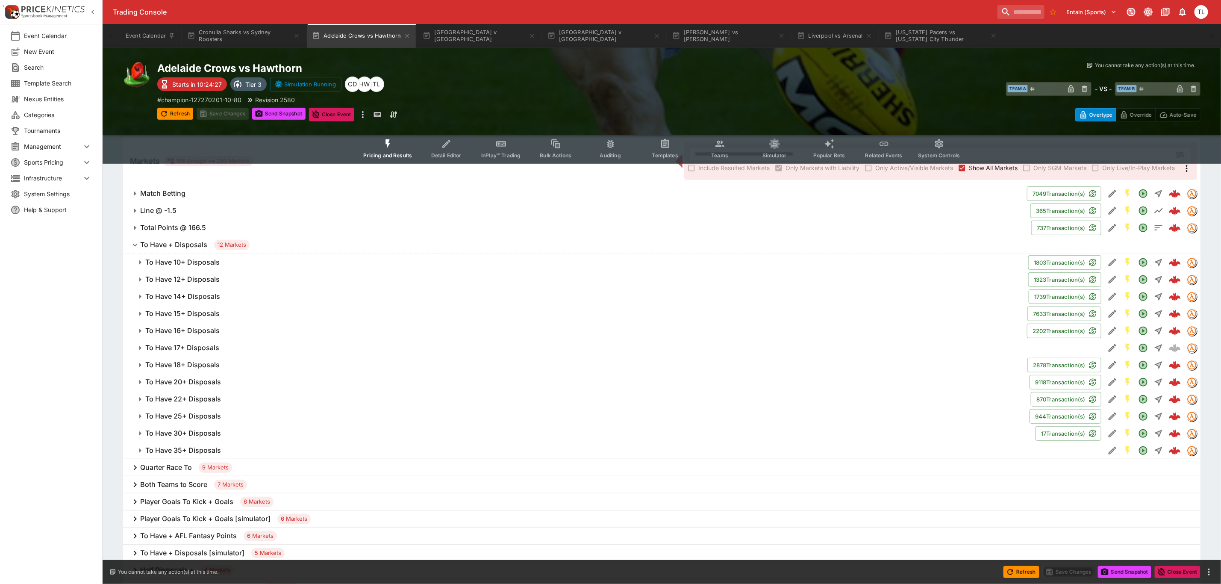
click at [1113, 262] on icon "Edit Detail" at bounding box center [1113, 263] width 8 height 8
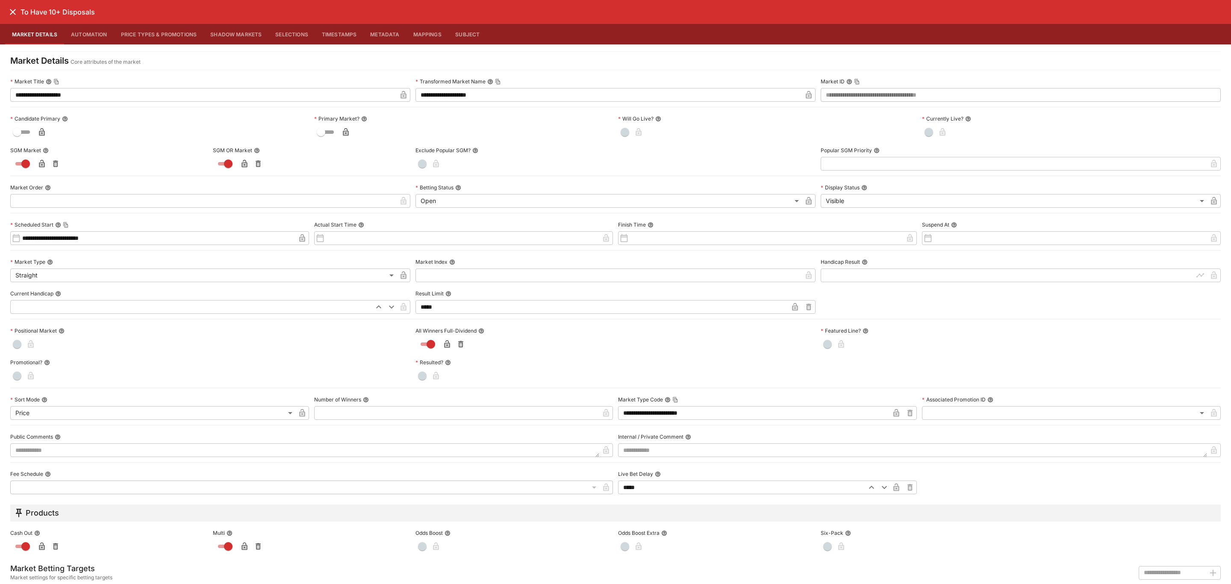
click at [13, 13] on icon "close" at bounding box center [13, 12] width 10 height 10
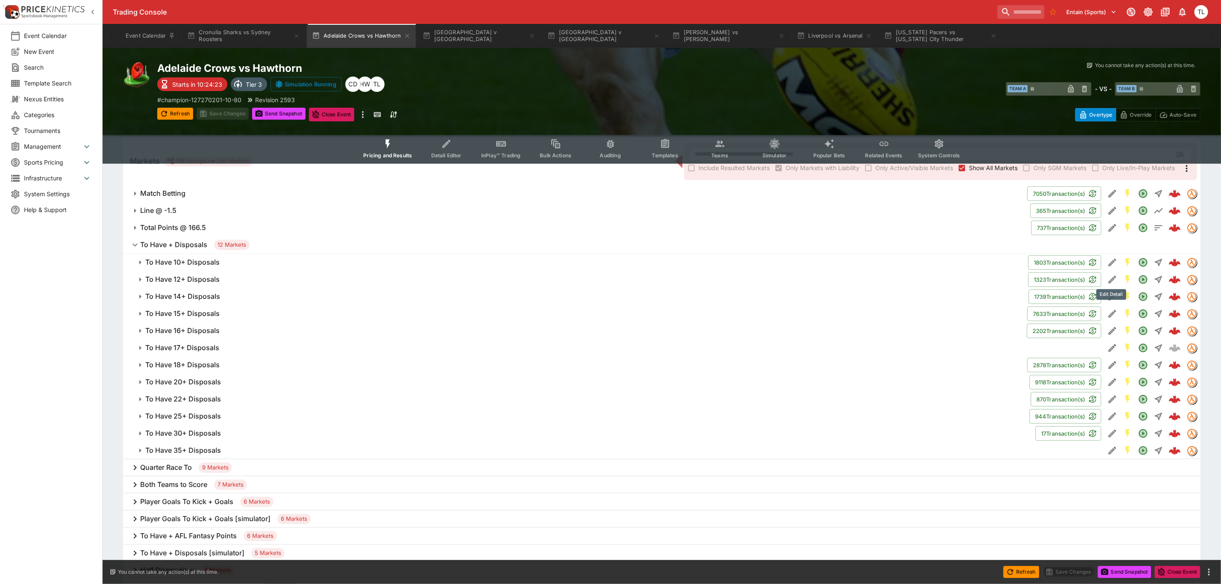
click at [1112, 283] on icon "Edit Detail" at bounding box center [1113, 279] width 10 height 10
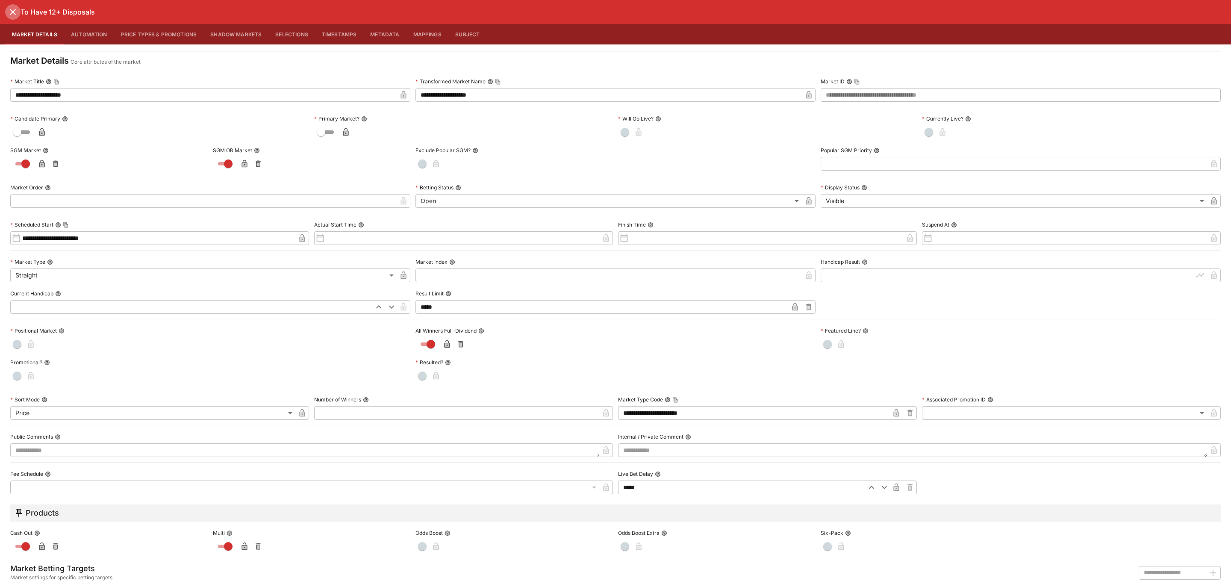
click at [8, 12] on icon "close" at bounding box center [13, 12] width 10 height 10
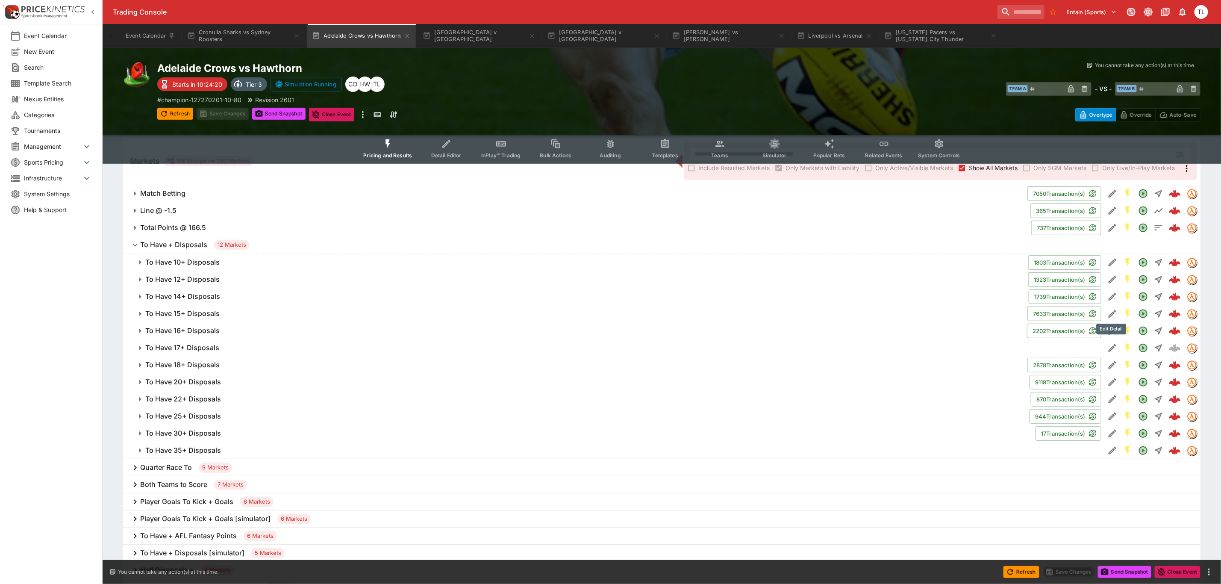
click at [1108, 311] on icon "Edit Detail" at bounding box center [1113, 314] width 10 height 10
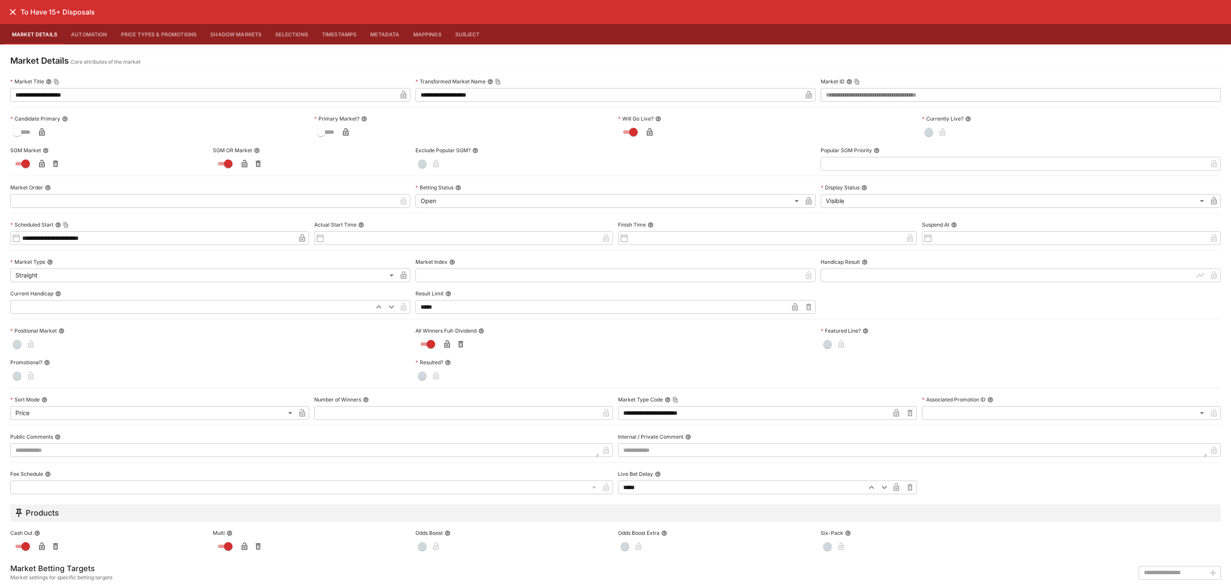
click at [9, 12] on icon "close" at bounding box center [13, 12] width 10 height 10
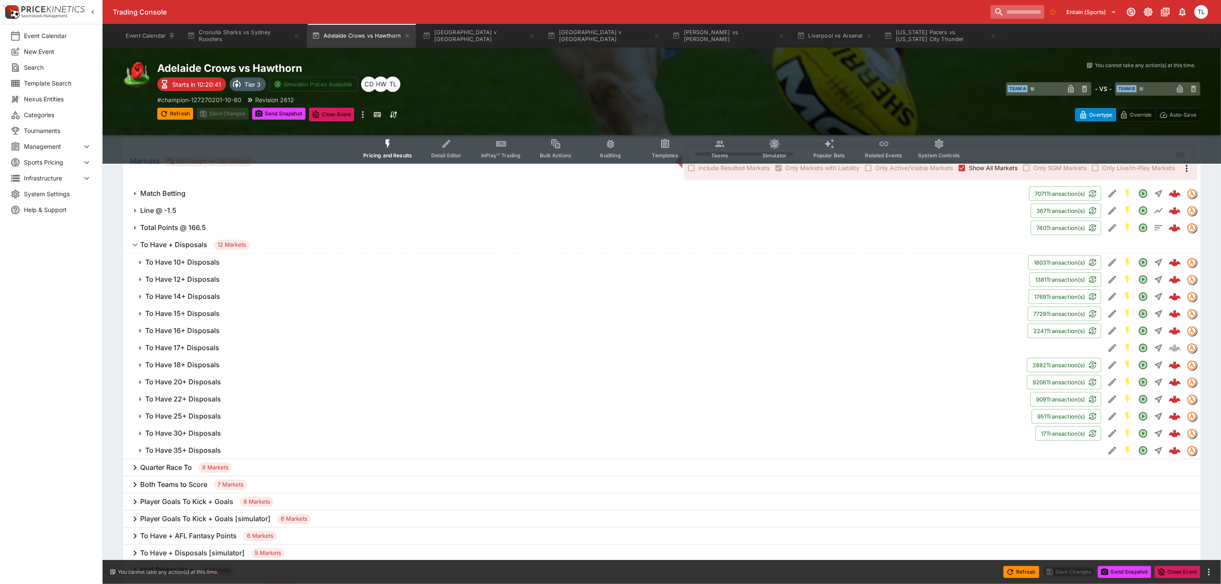
click at [1004, 10] on input "search" at bounding box center [1018, 12] width 54 height 14
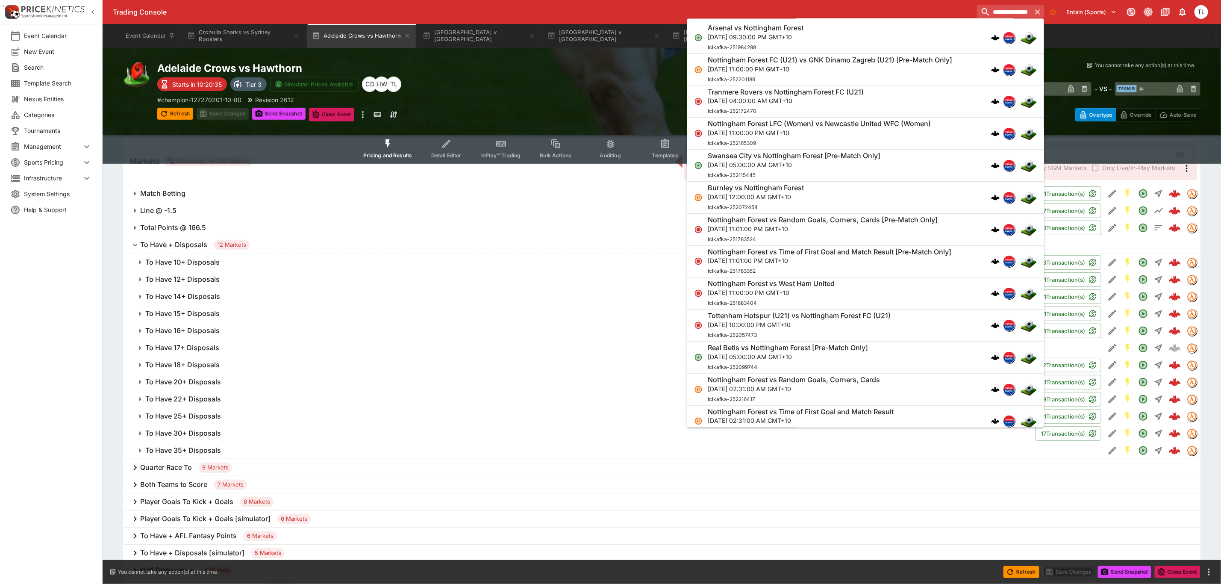
type input "**********"
click at [844, 32] on div "Arsenal vs Nottingham Forest [DATE] 09:30:00 PM GMT+10 lclkafka-251984288" at bounding box center [861, 38] width 307 height 28
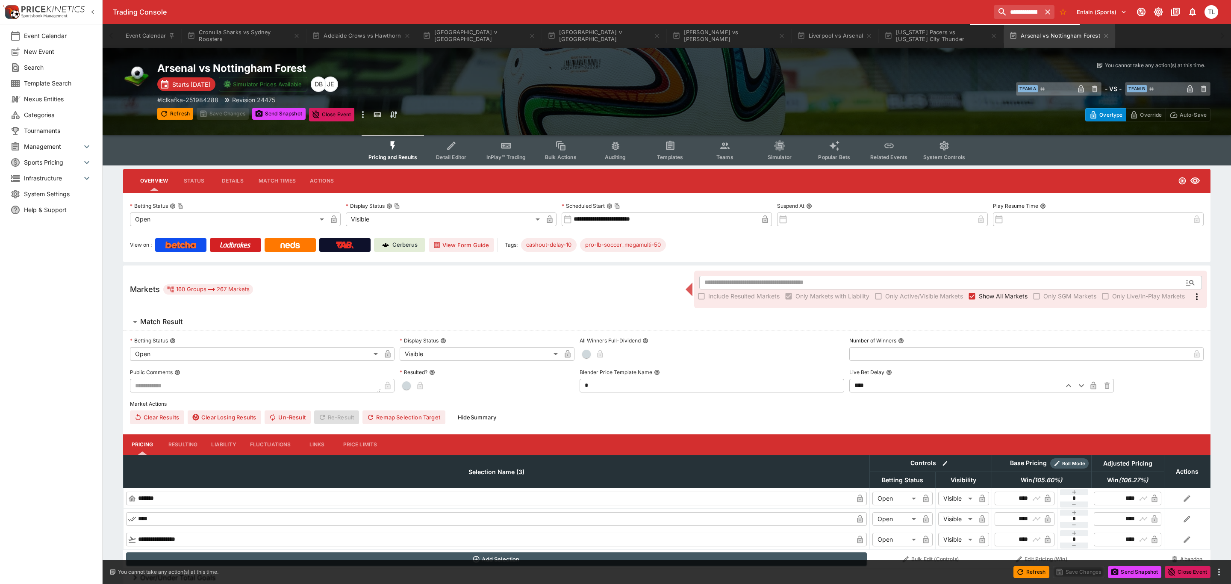
type input "**********"
type input "*******"
type input "**********"
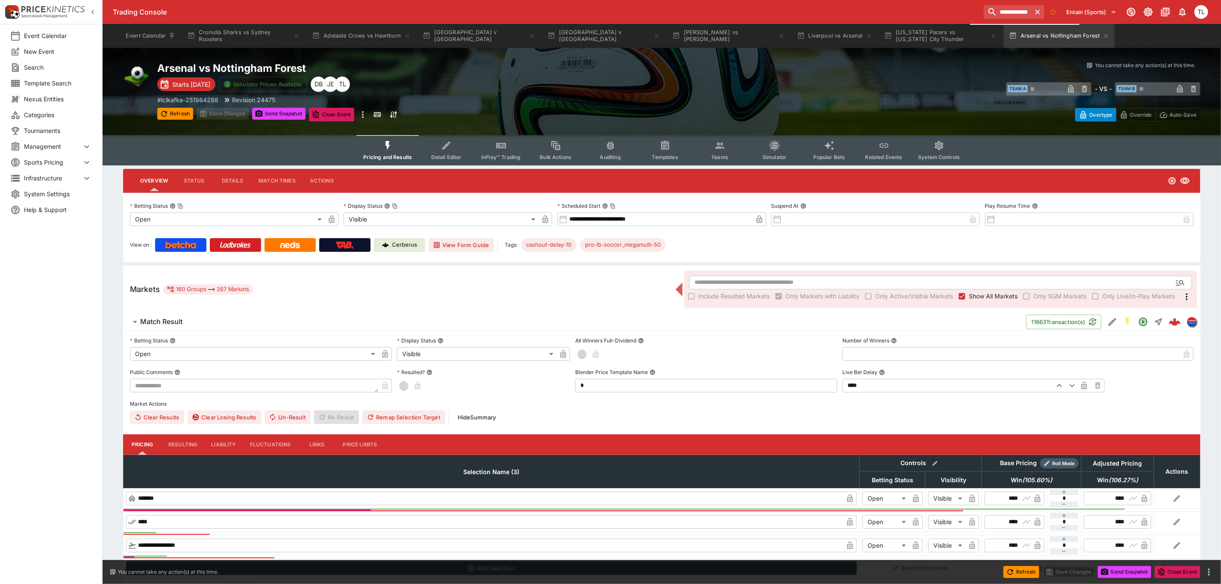
click at [195, 318] on span "Match Result" at bounding box center [579, 321] width 879 height 9
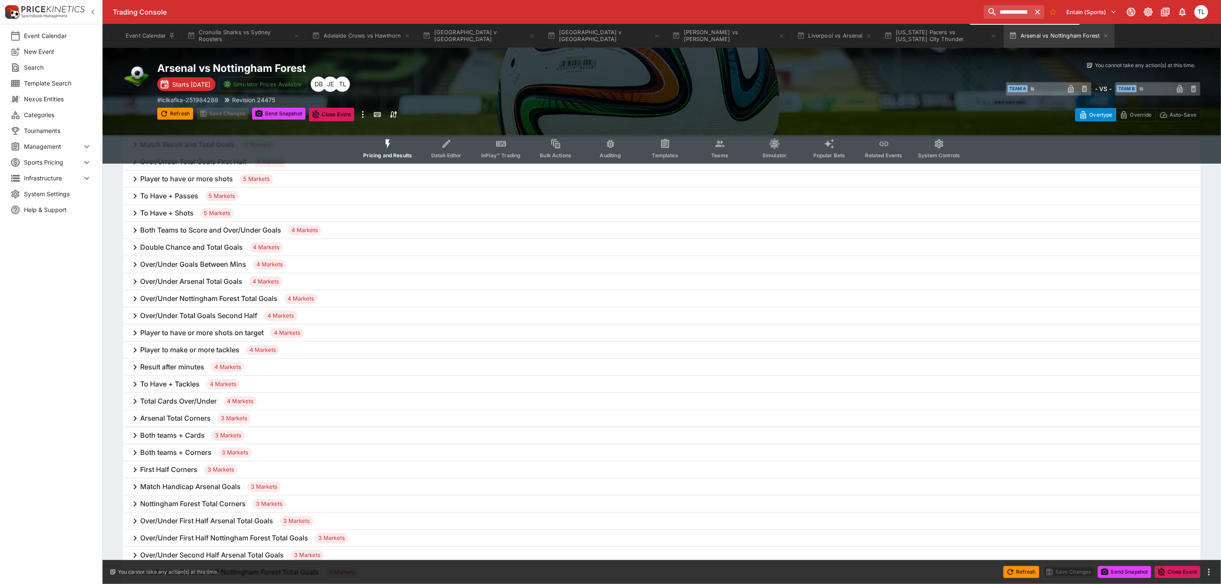
scroll to position [256, 0]
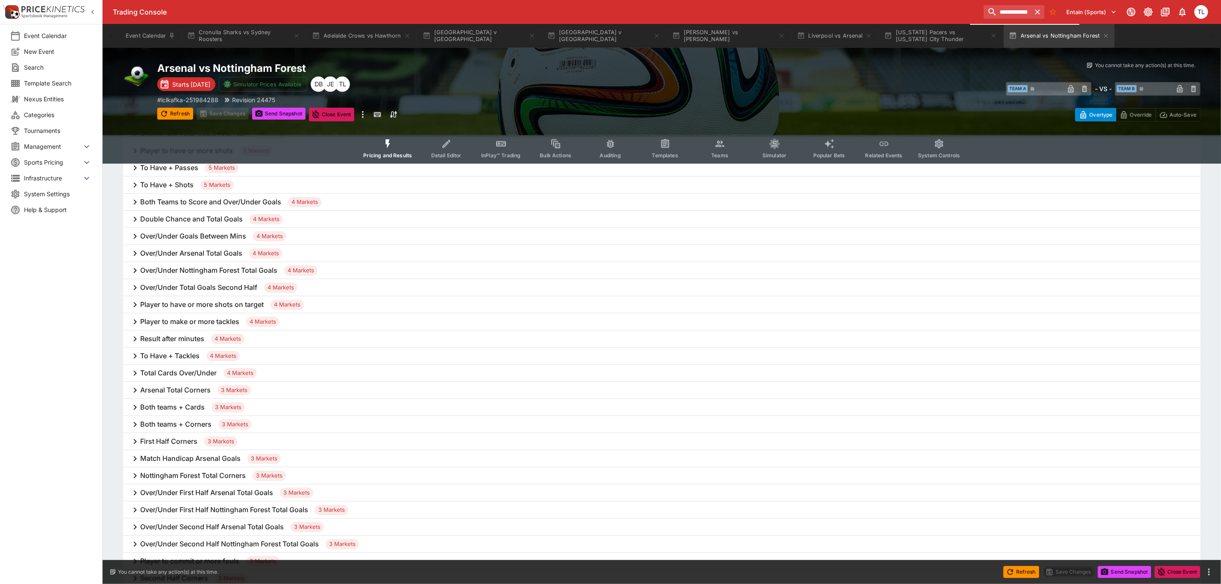
click at [194, 302] on h6 "Player to have or more shots on target" at bounding box center [202, 304] width 124 height 9
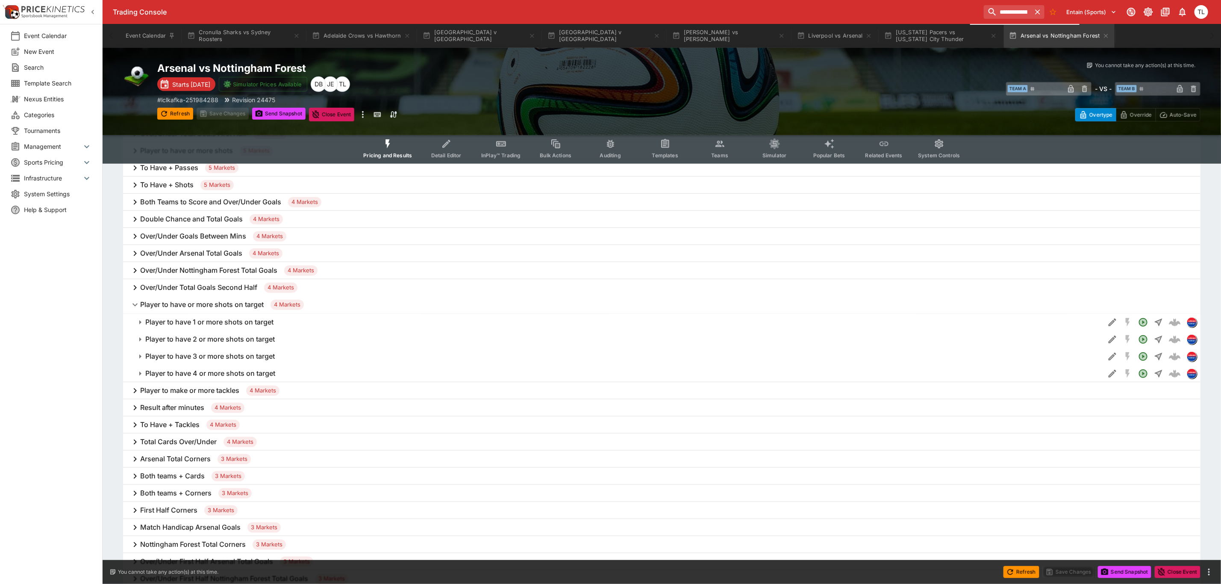
click at [194, 318] on h6 "Player to have 1 or more shots on target" at bounding box center [209, 322] width 128 height 9
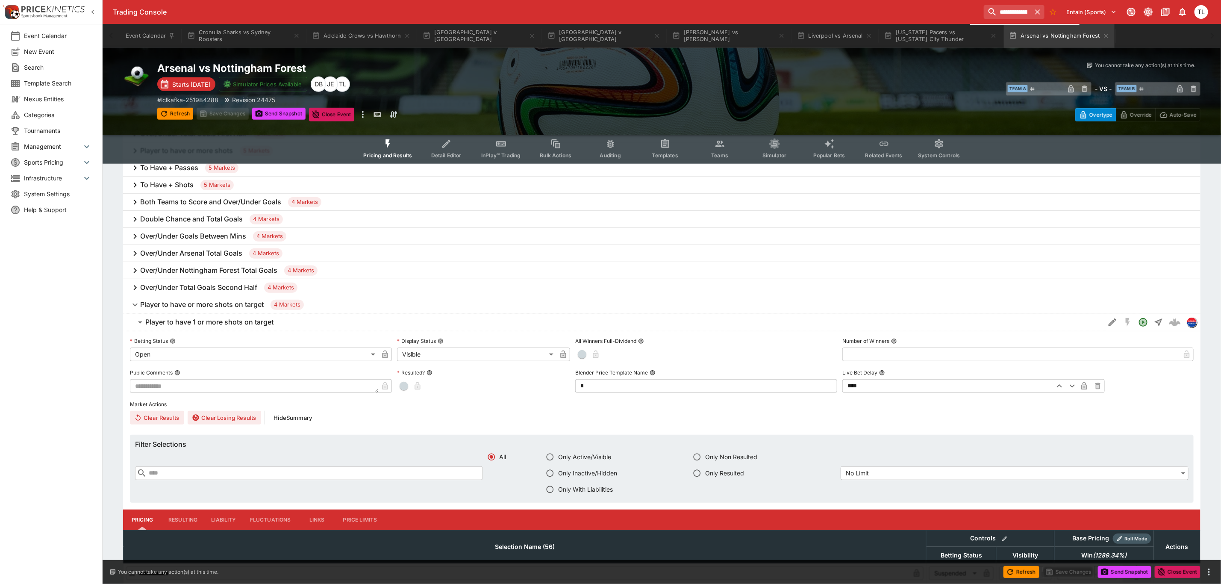
click at [186, 316] on button "Player to have 1 or more shots on target" at bounding box center [614, 322] width 982 height 17
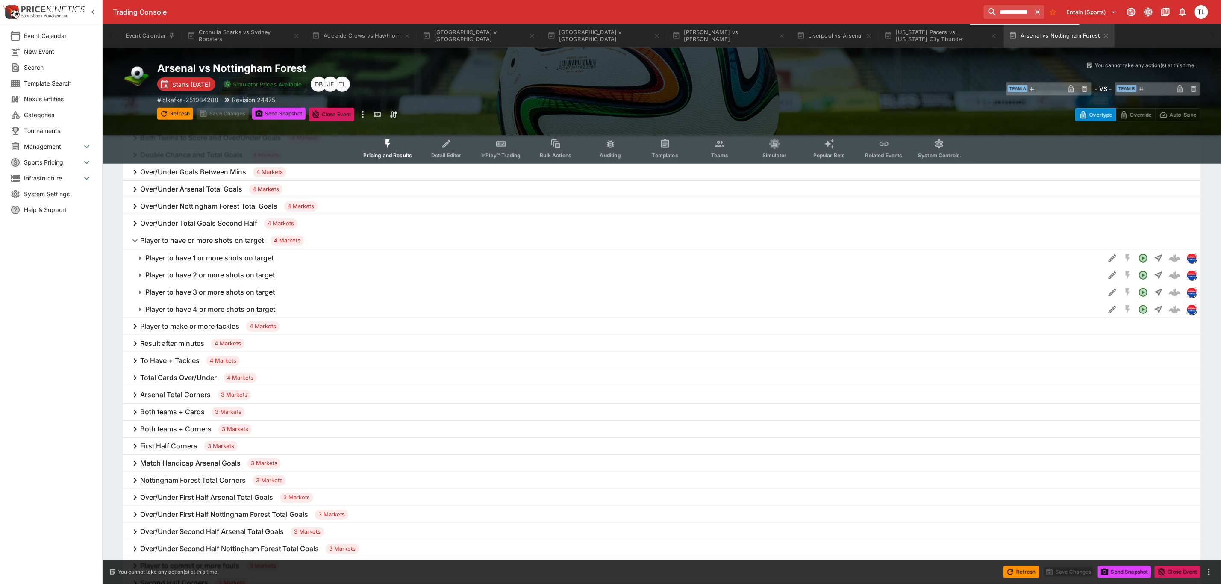
scroll to position [385, 0]
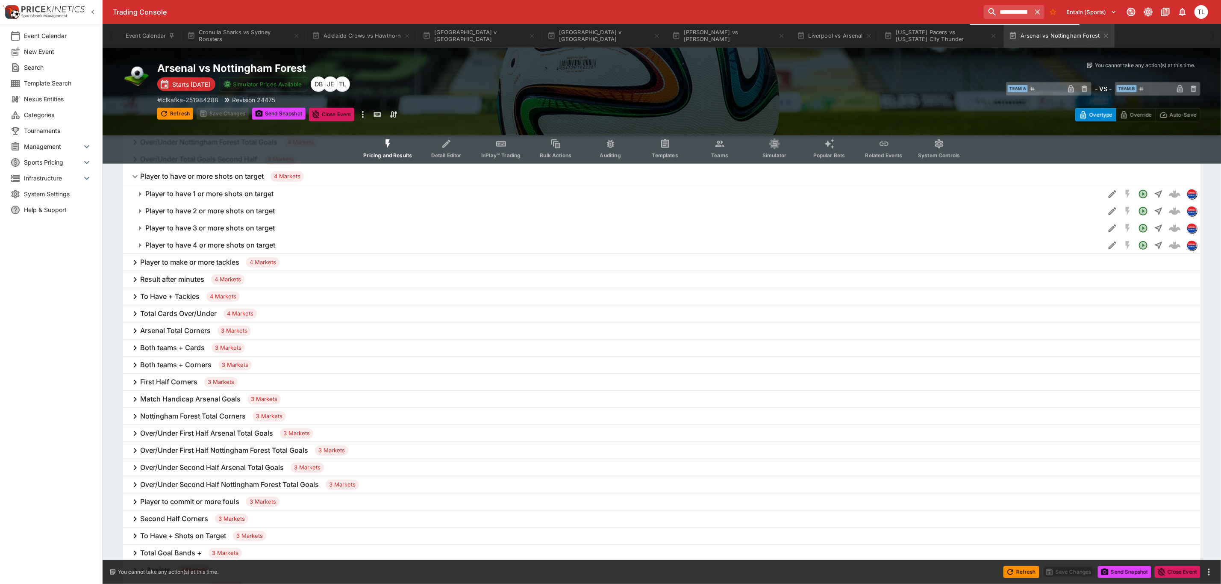
click at [185, 293] on h6 "To Have + Tackles" at bounding box center [169, 296] width 59 height 9
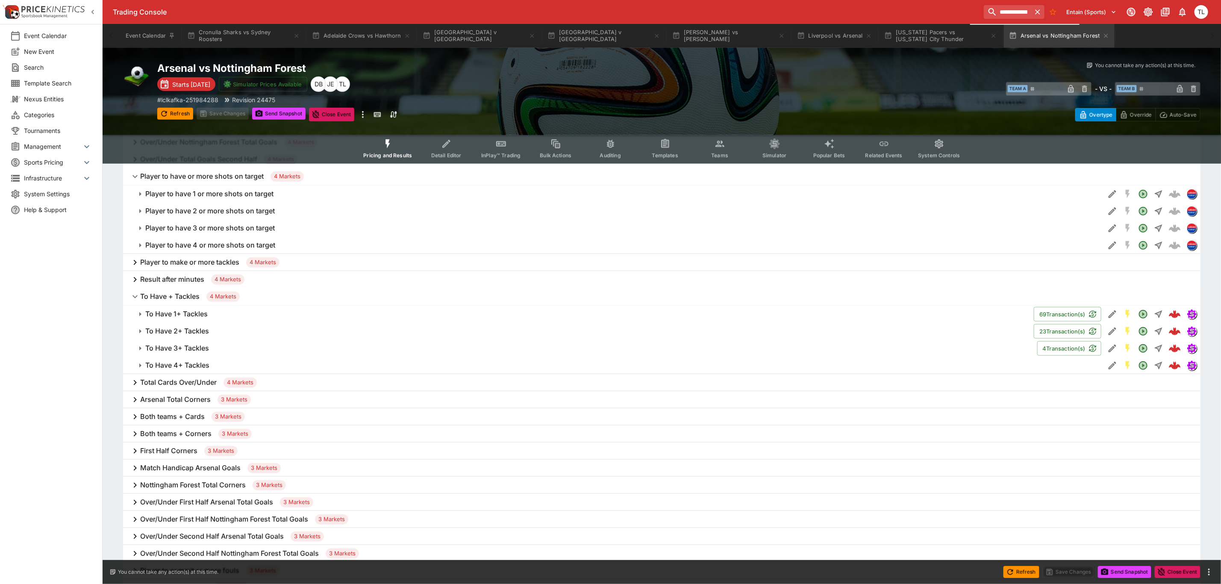
click at [185, 293] on h6 "To Have + Tackles" at bounding box center [169, 296] width 59 height 9
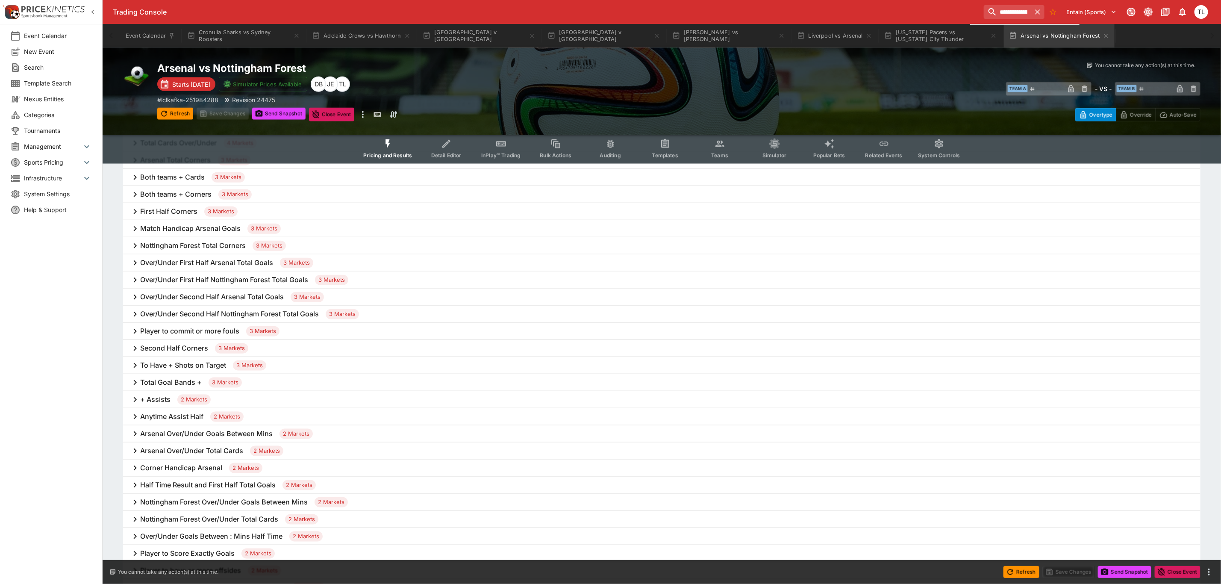
scroll to position [577, 0]
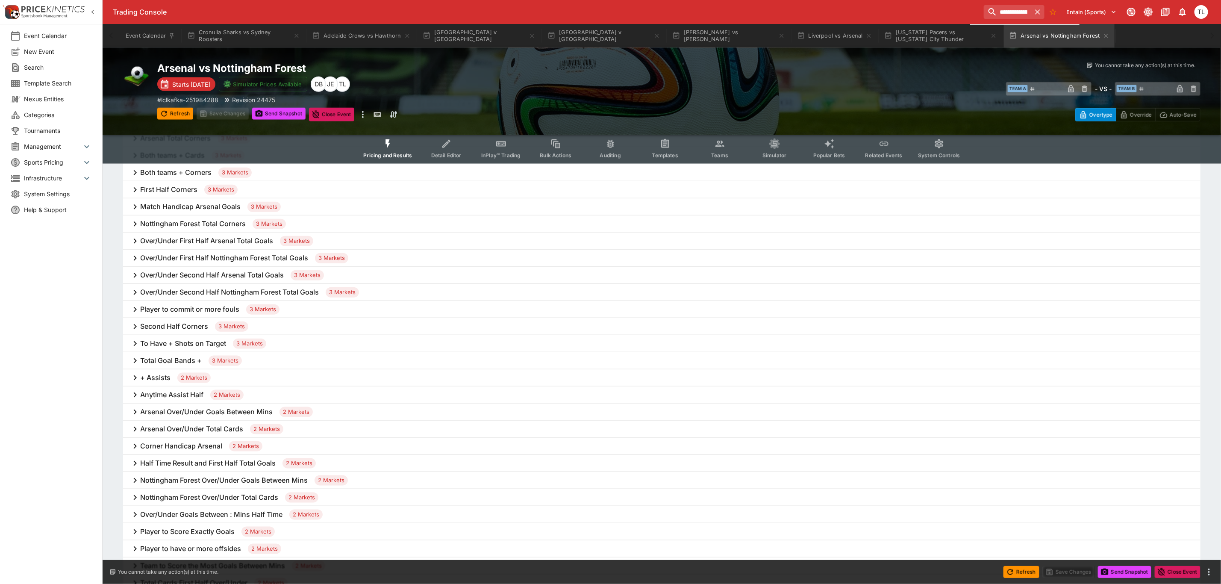
click at [194, 344] on h6 "To Have + Shots on Target" at bounding box center [183, 343] width 86 height 9
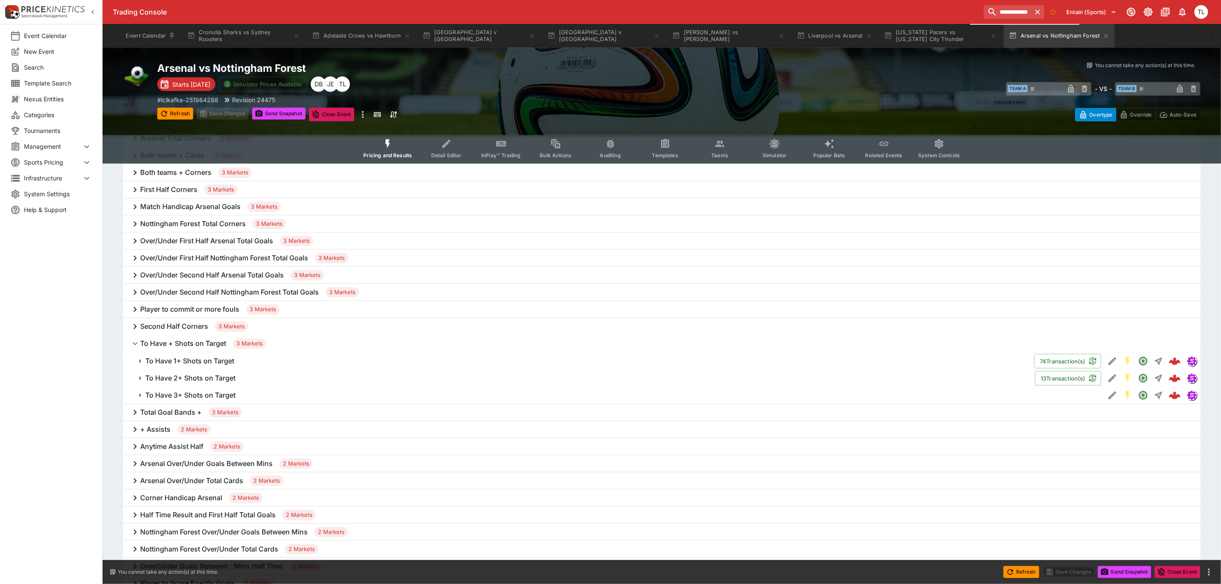
click at [194, 344] on h6 "To Have + Shots on Target" at bounding box center [183, 343] width 86 height 9
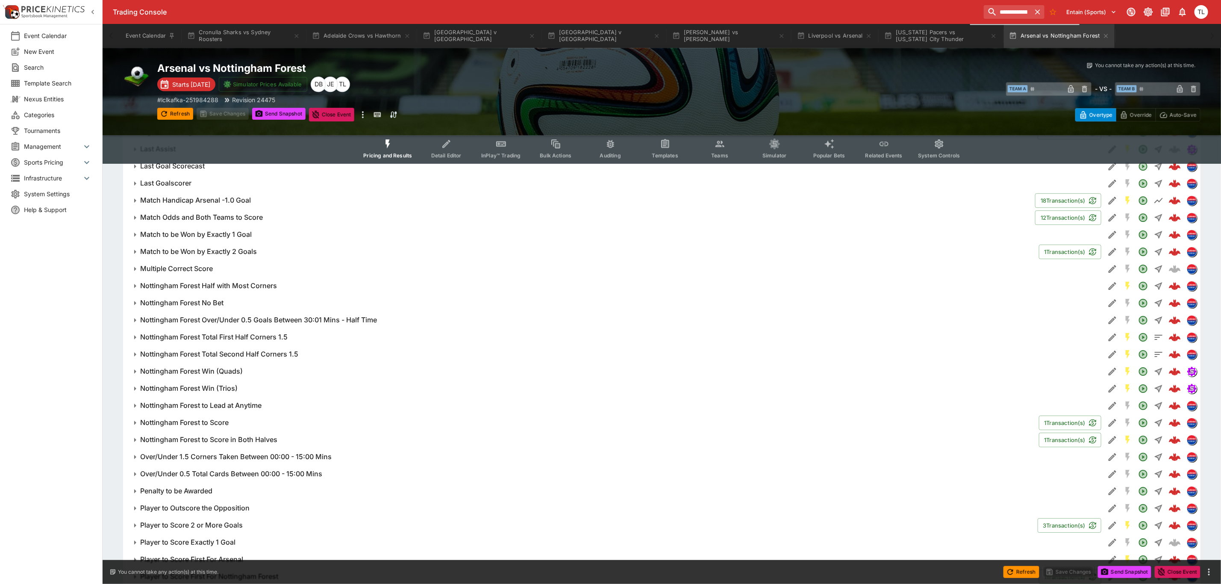
scroll to position [1924, 0]
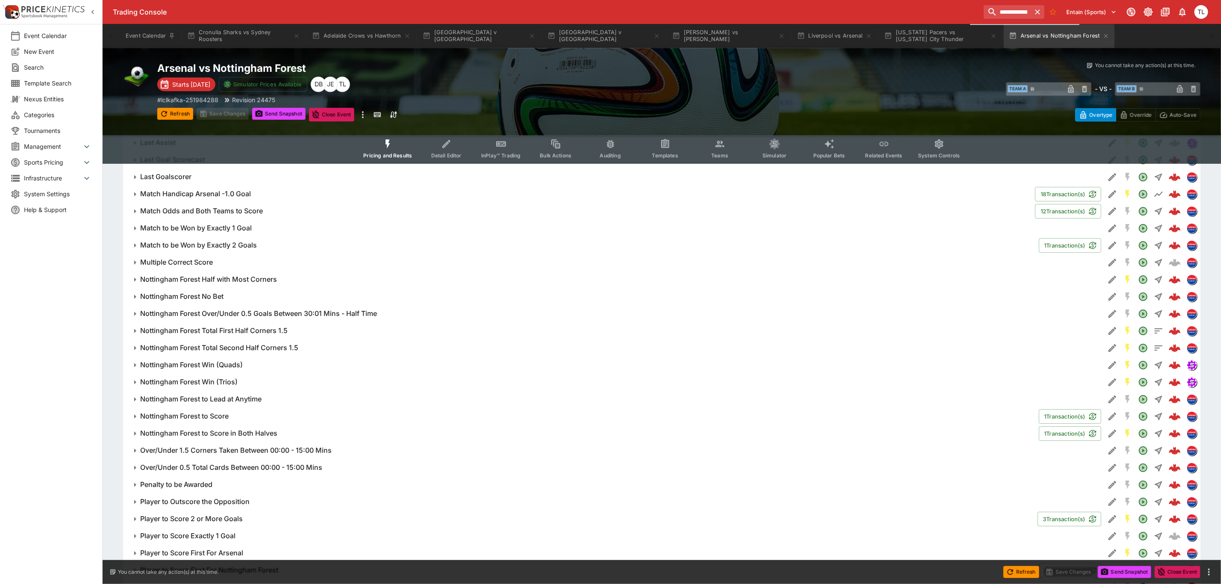
click at [1062, 258] on span "Multiple Correct Score" at bounding box center [619, 262] width 958 height 9
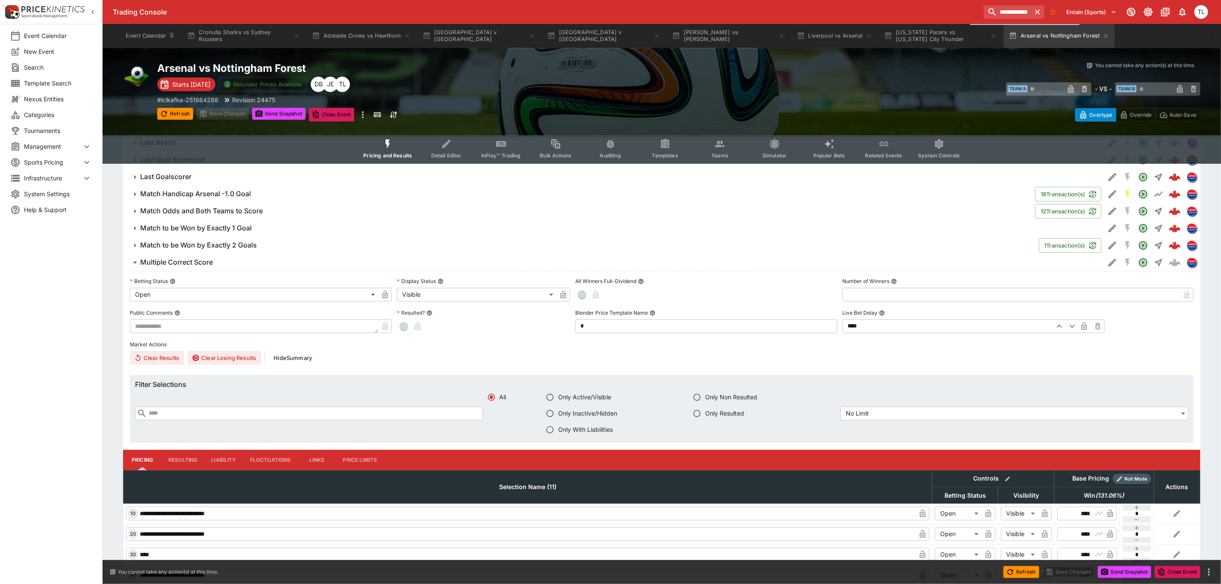
click at [1061, 258] on span "Multiple Correct Score" at bounding box center [619, 262] width 958 height 9
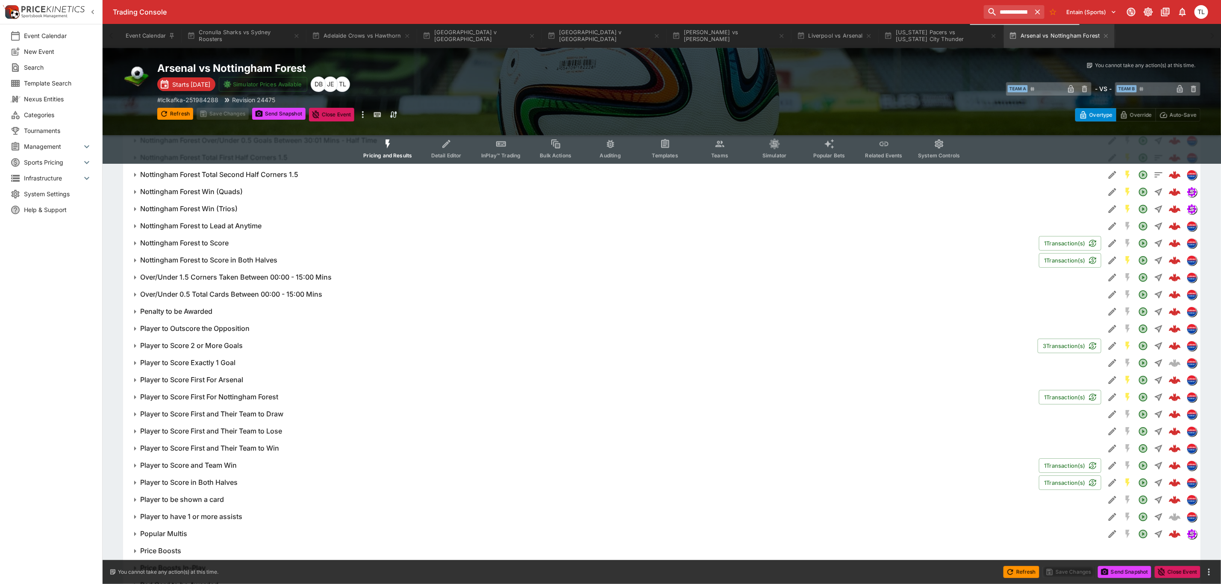
scroll to position [2116, 0]
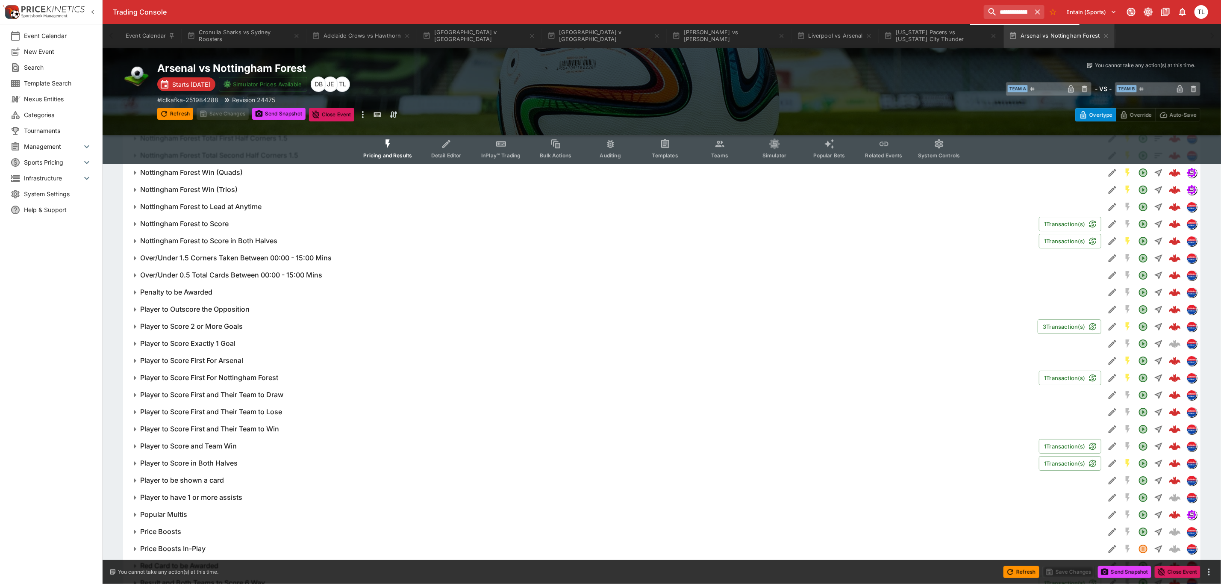
click at [1008, 339] on span "Player to Score Exactly 1 Goal" at bounding box center [619, 343] width 958 height 9
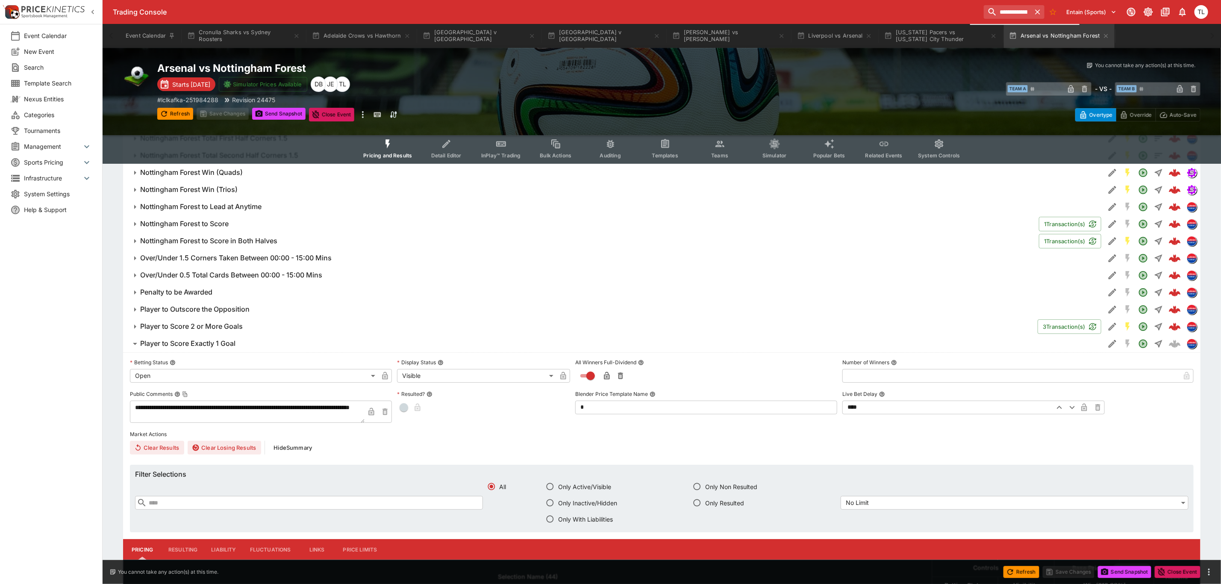
click at [1008, 339] on span "Player to Score Exactly 1 Goal" at bounding box center [619, 343] width 958 height 9
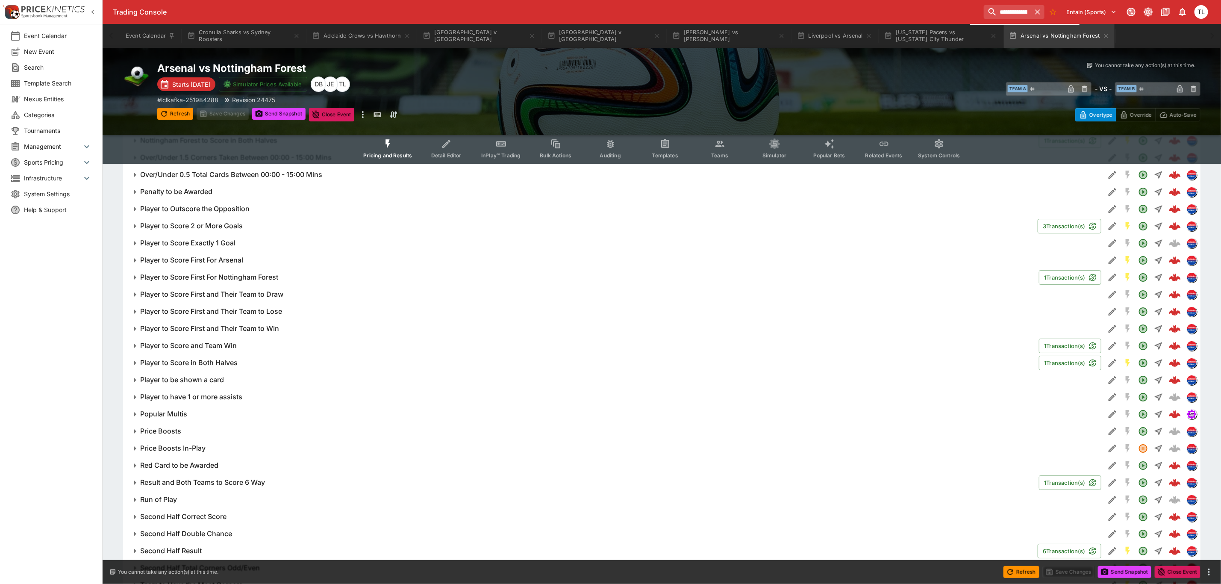
scroll to position [2244, 0]
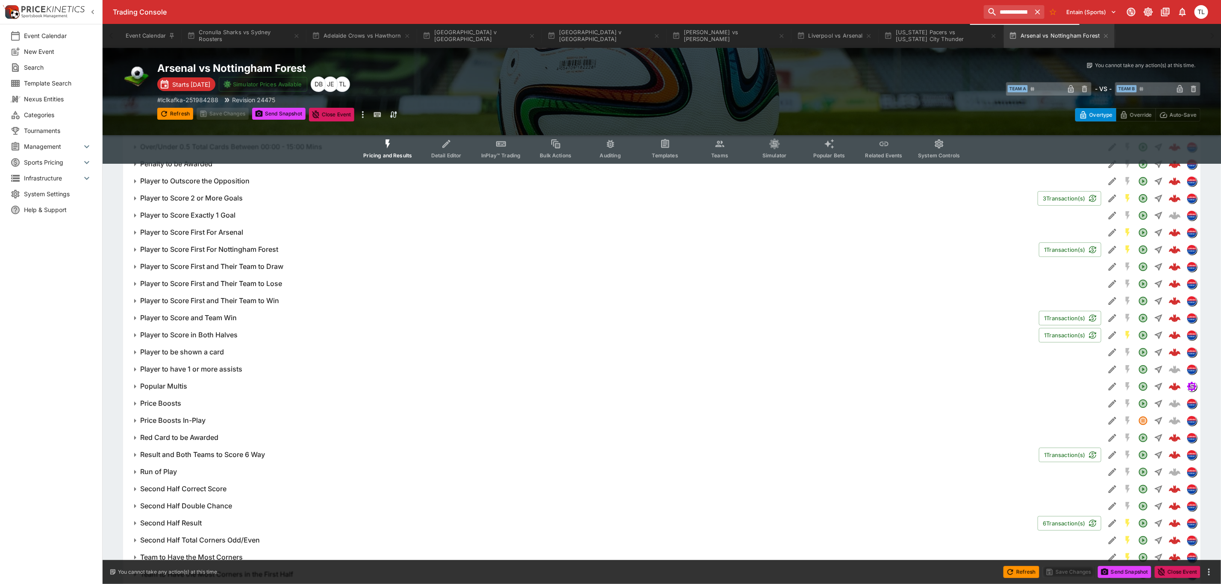
click at [1017, 367] on span "Player to have 1 or more assists" at bounding box center [619, 369] width 958 height 9
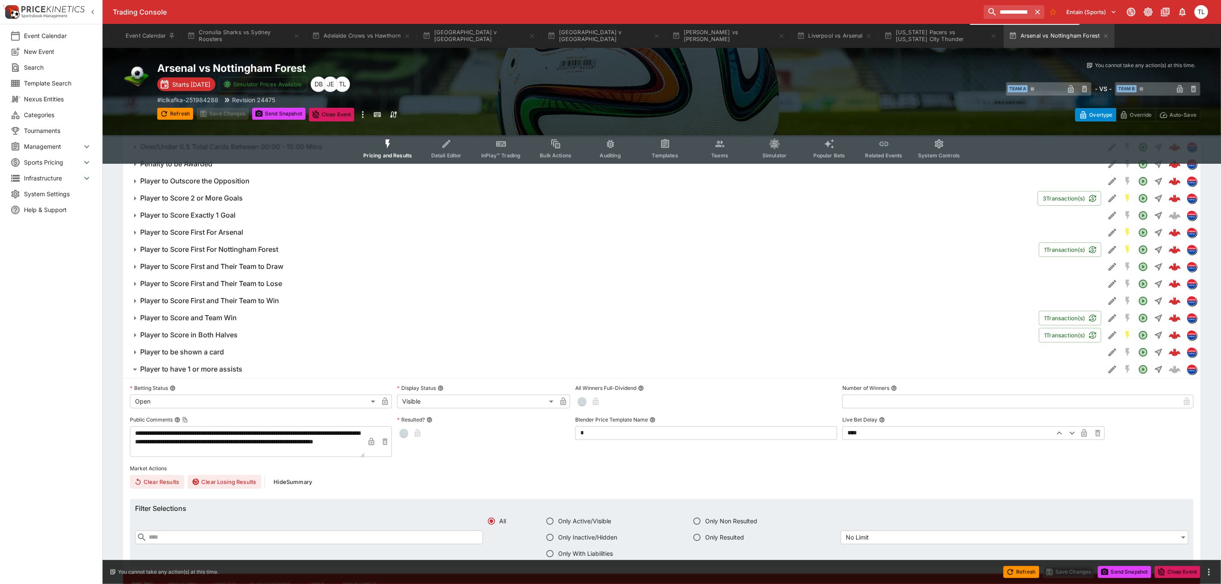
click at [1016, 365] on span "Player to have 1 or more assists" at bounding box center [619, 369] width 958 height 9
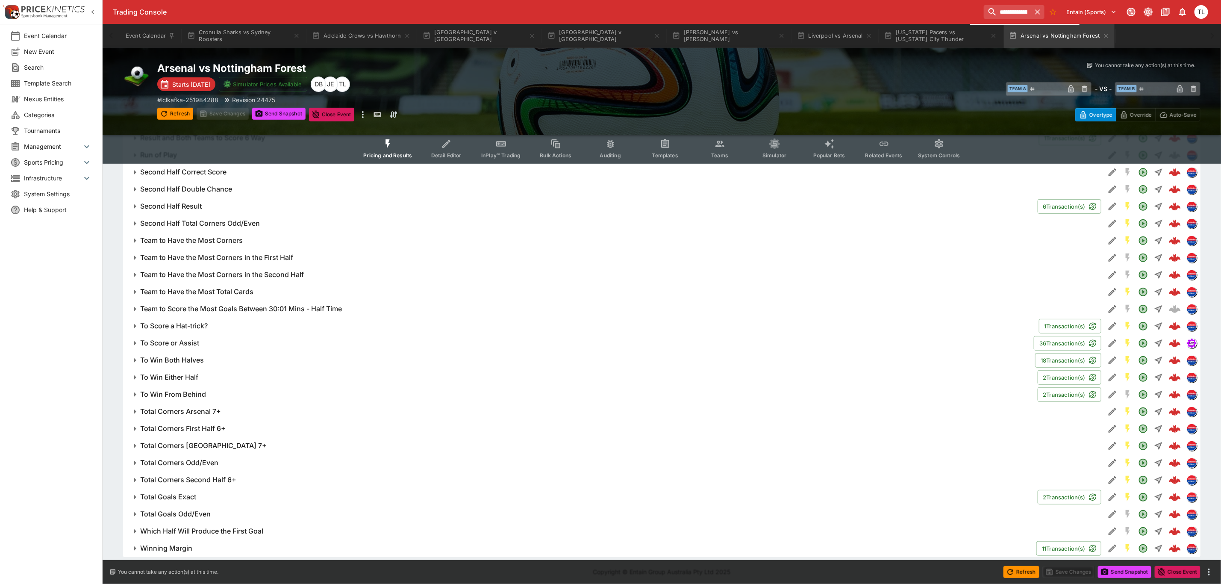
scroll to position [2561, 0]
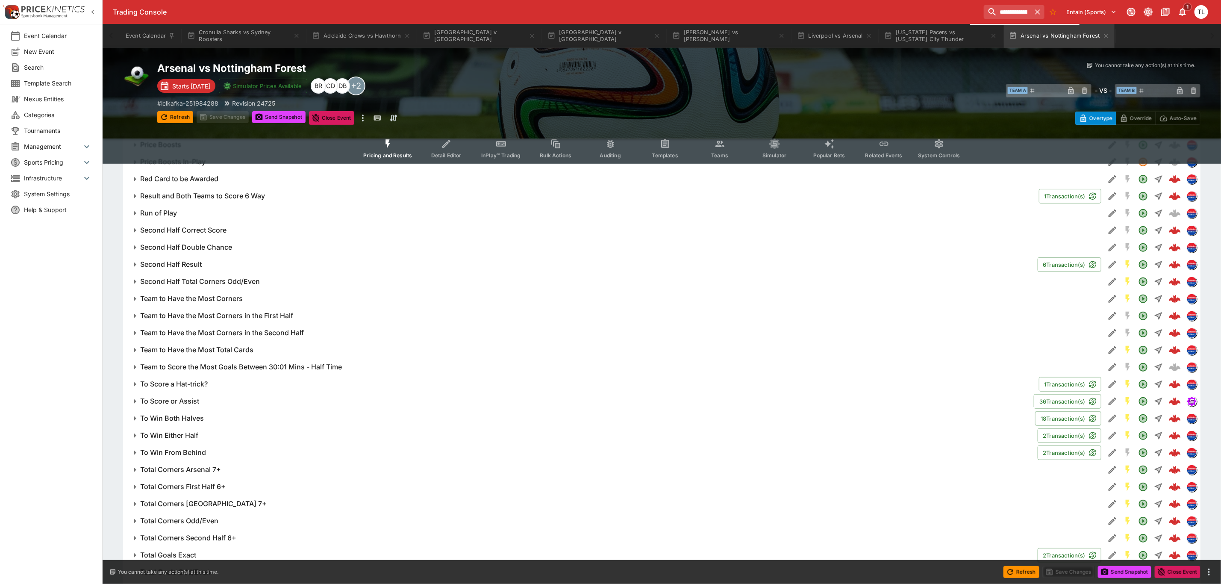
click at [660, 151] on button "Templates" at bounding box center [665, 148] width 55 height 30
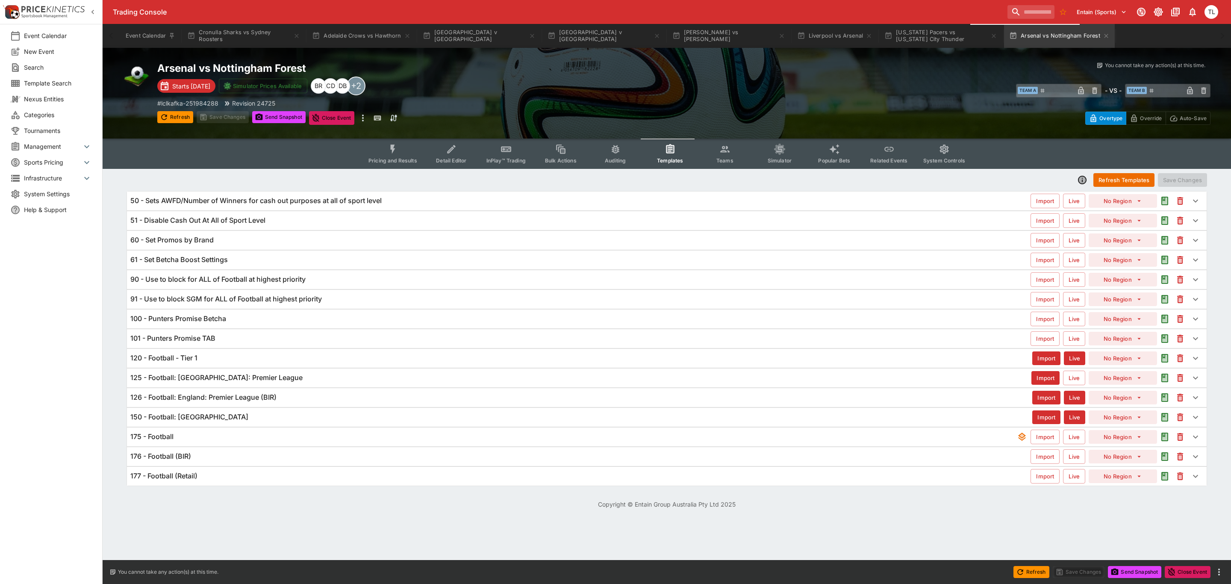
click at [240, 441] on div "175 - Football" at bounding box center [573, 436] width 887 height 9
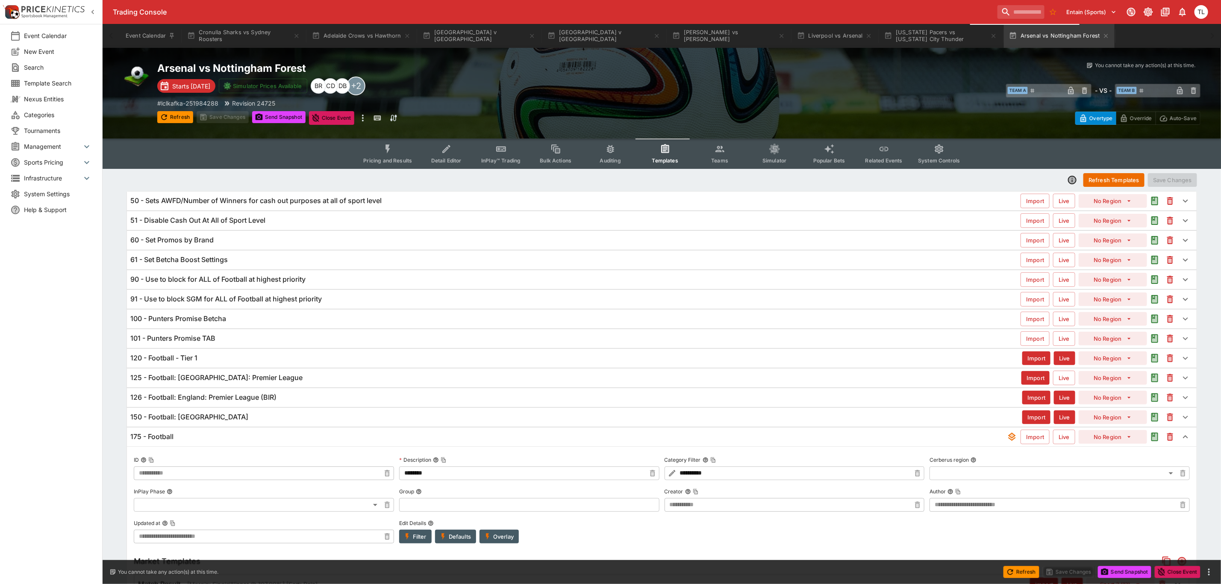
type input "**********"
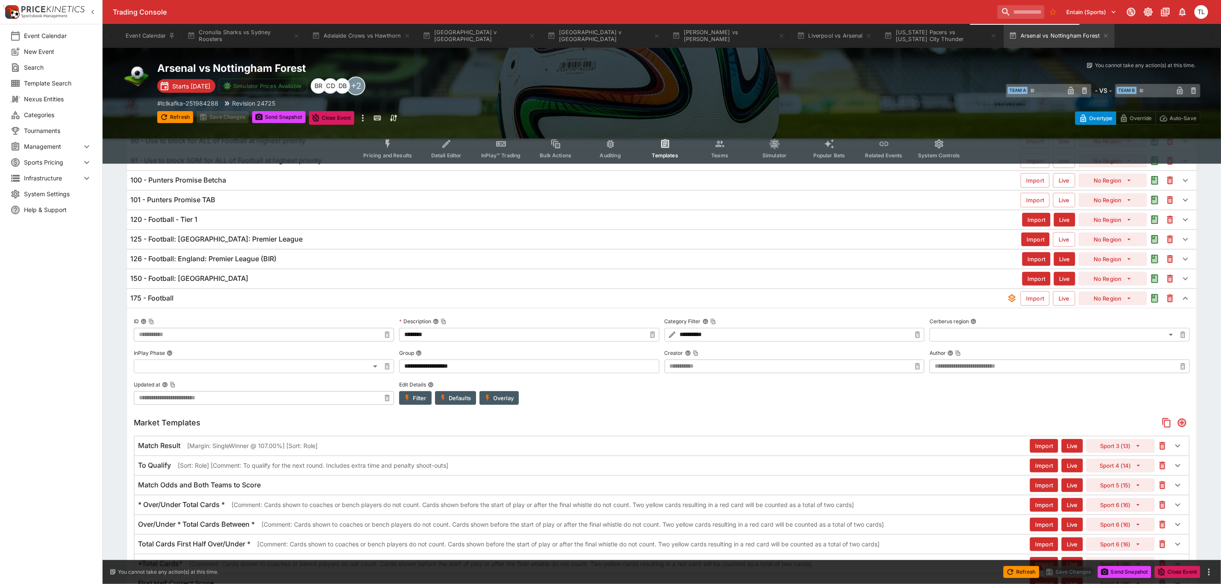
scroll to position [128, 0]
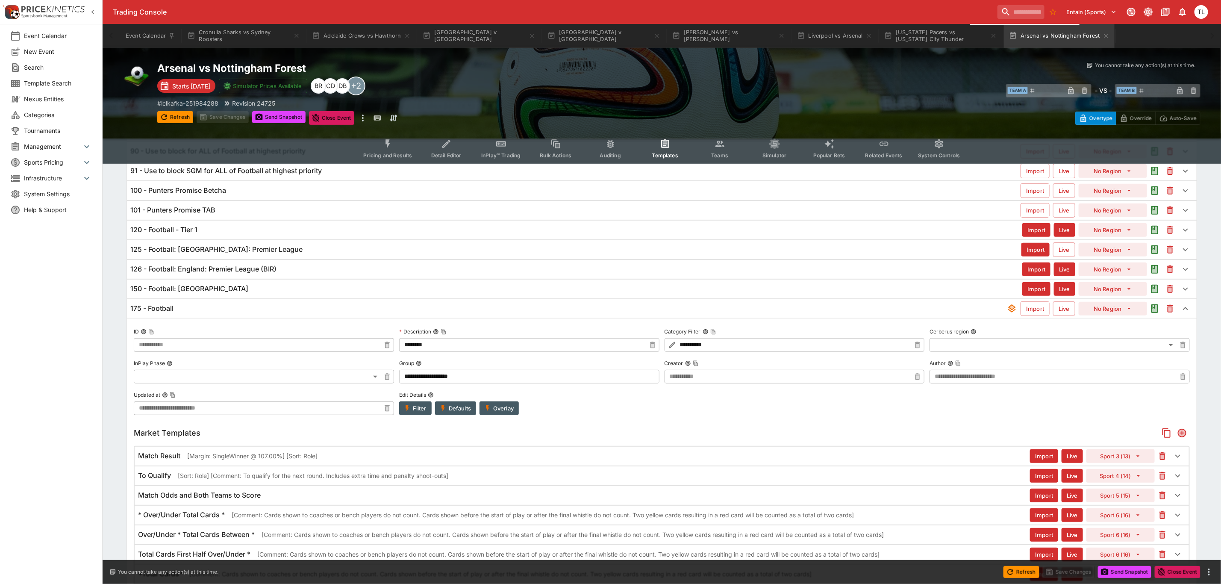
click at [204, 310] on div "175 - Football" at bounding box center [568, 308] width 877 height 9
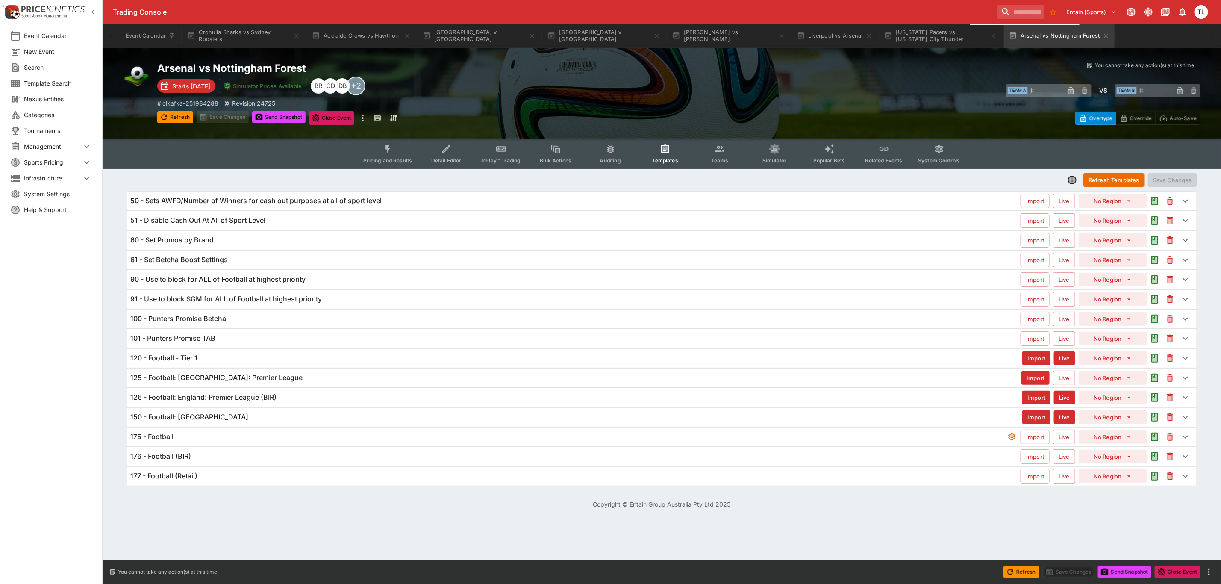
scroll to position [0, 0]
click at [218, 362] on div "120 - Football - Tier 1" at bounding box center [581, 358] width 902 height 9
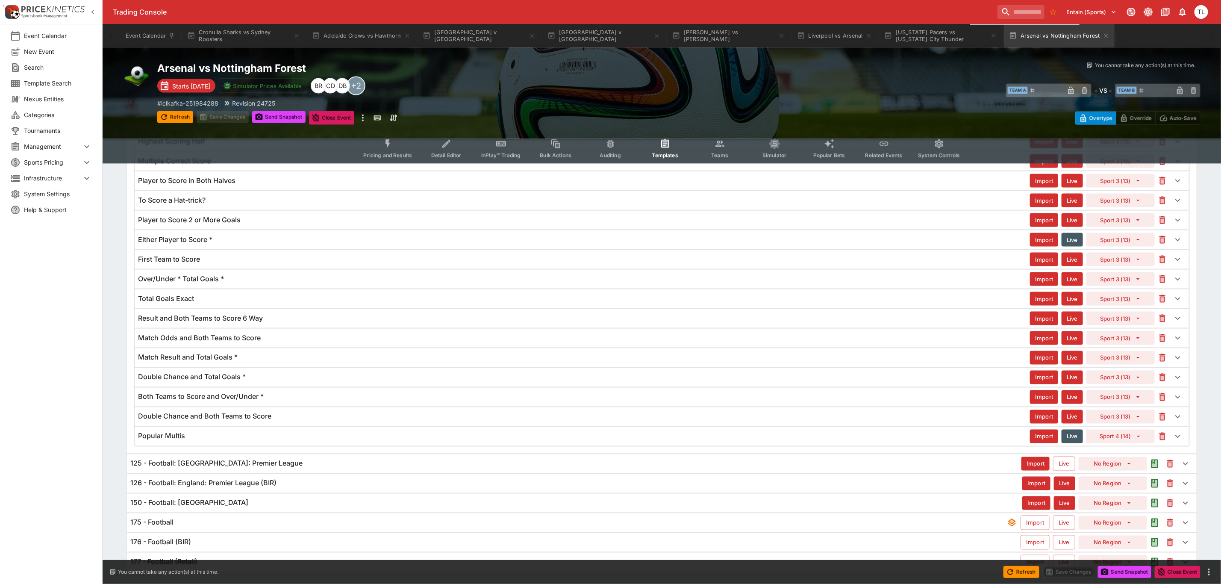
scroll to position [917, 0]
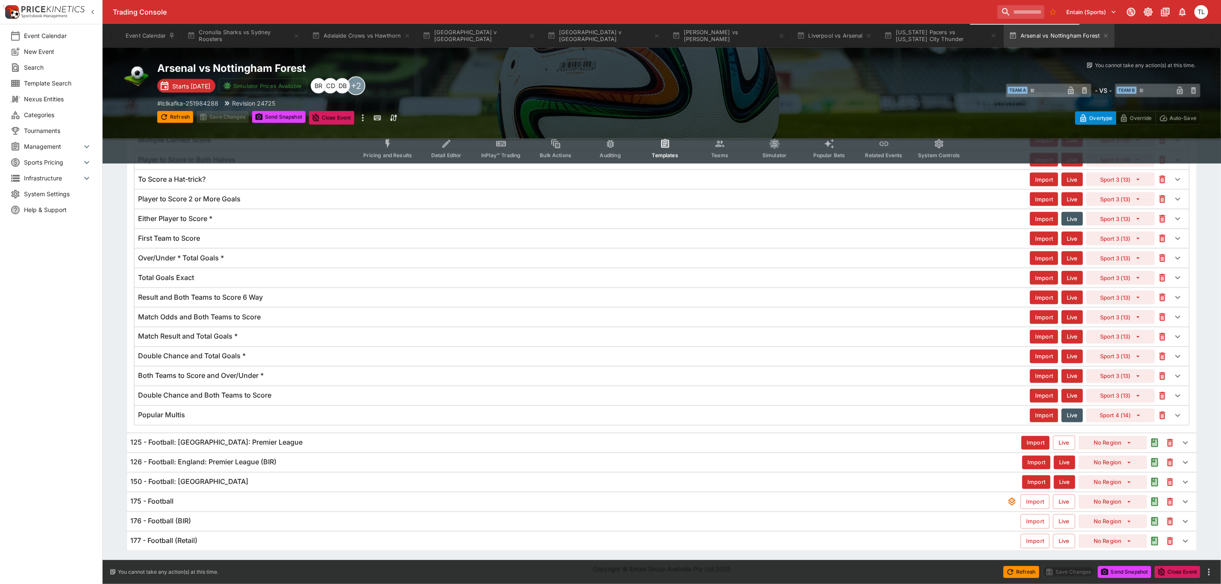
click at [295, 498] on div "175 - Football" at bounding box center [568, 501] width 877 height 9
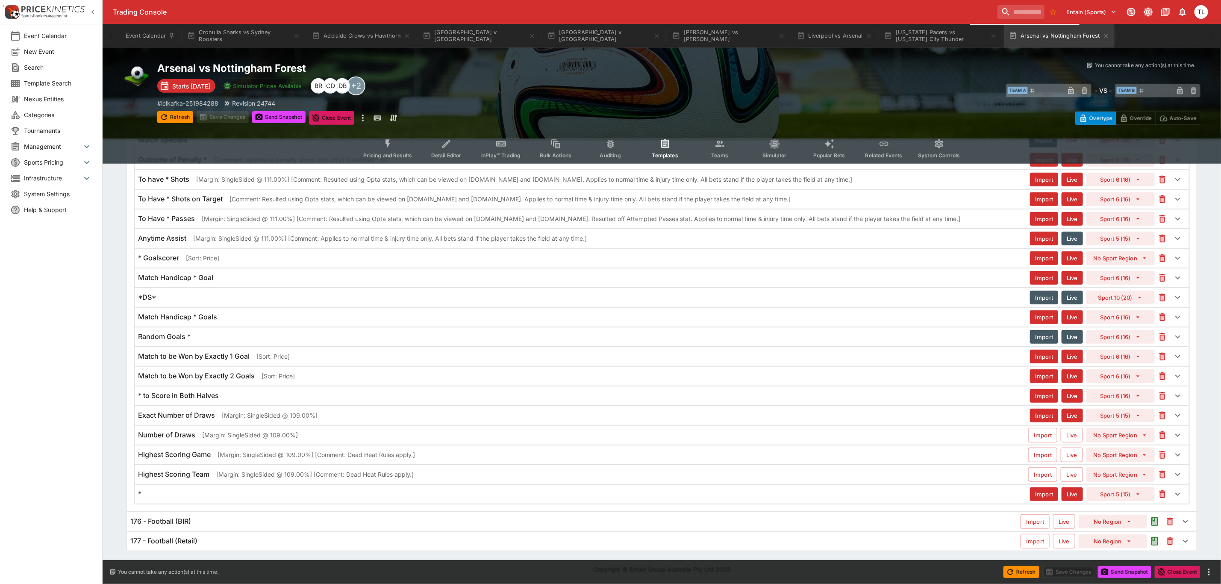
scroll to position [203, 0]
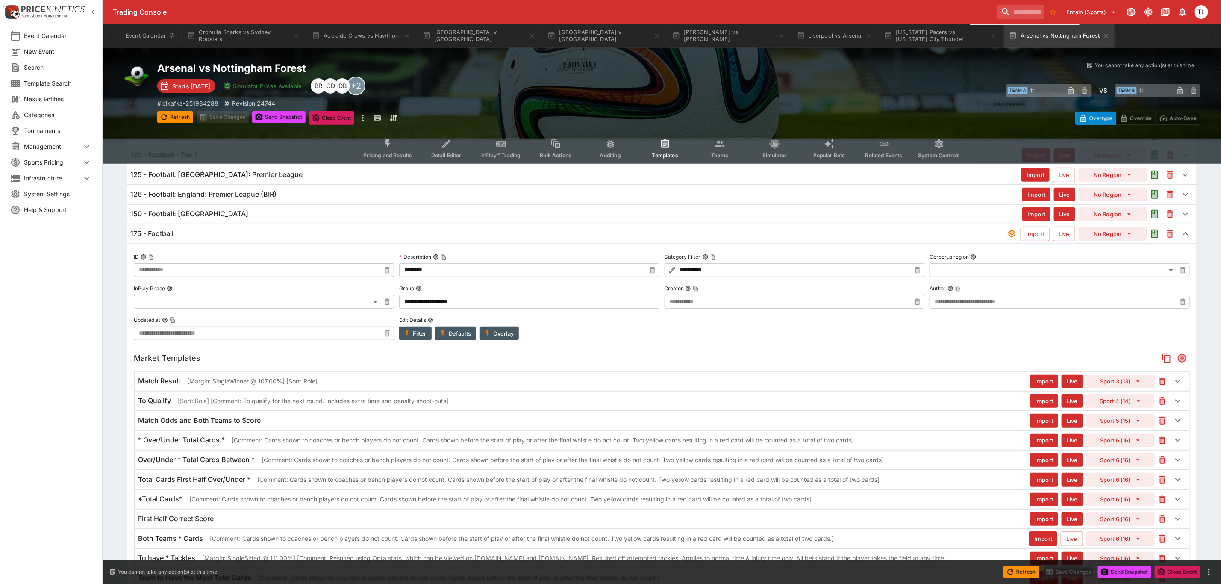
click at [185, 243] on div "175 - Football Import Live No Region" at bounding box center [662, 233] width 1070 height 19
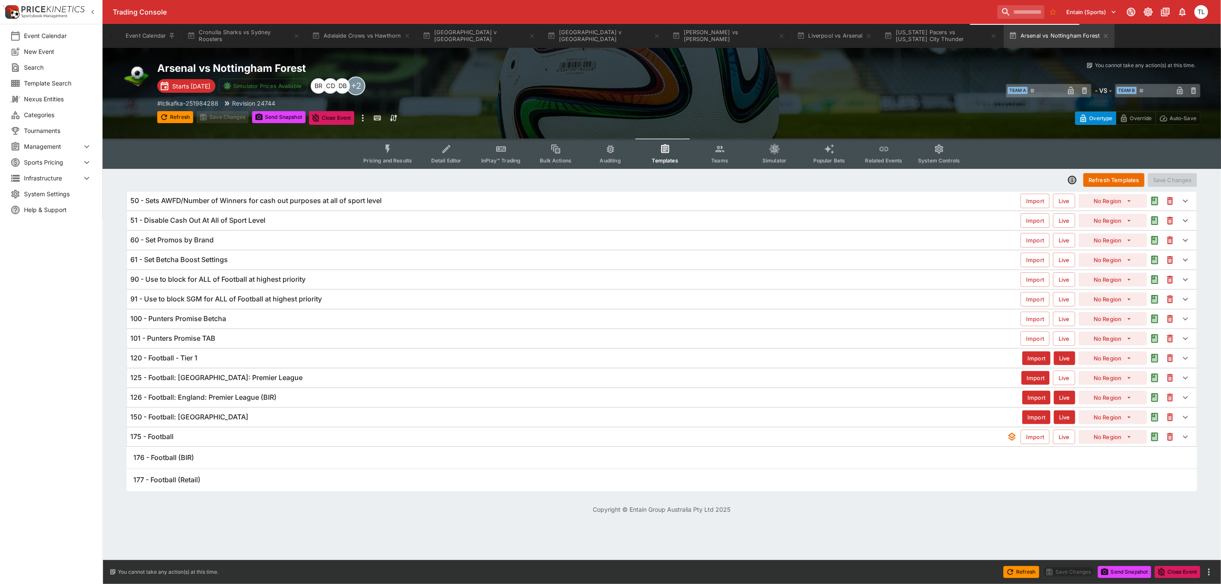
scroll to position [0, 0]
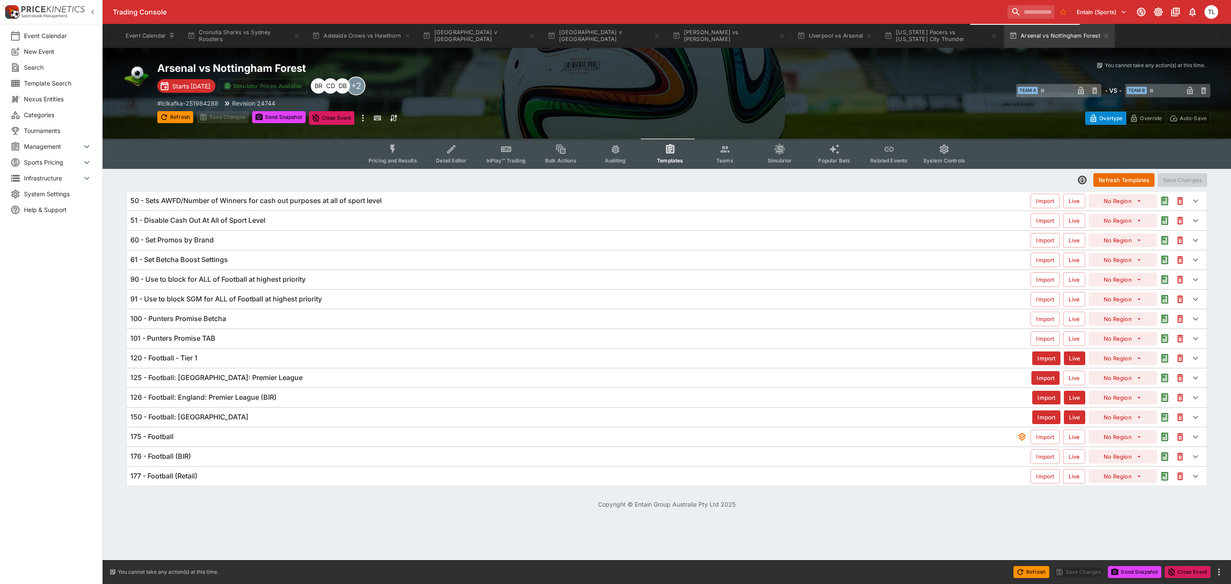
click at [277, 282] on h6 "90 - Use to block for ALL of Football at highest priority" at bounding box center [217, 279] width 175 height 9
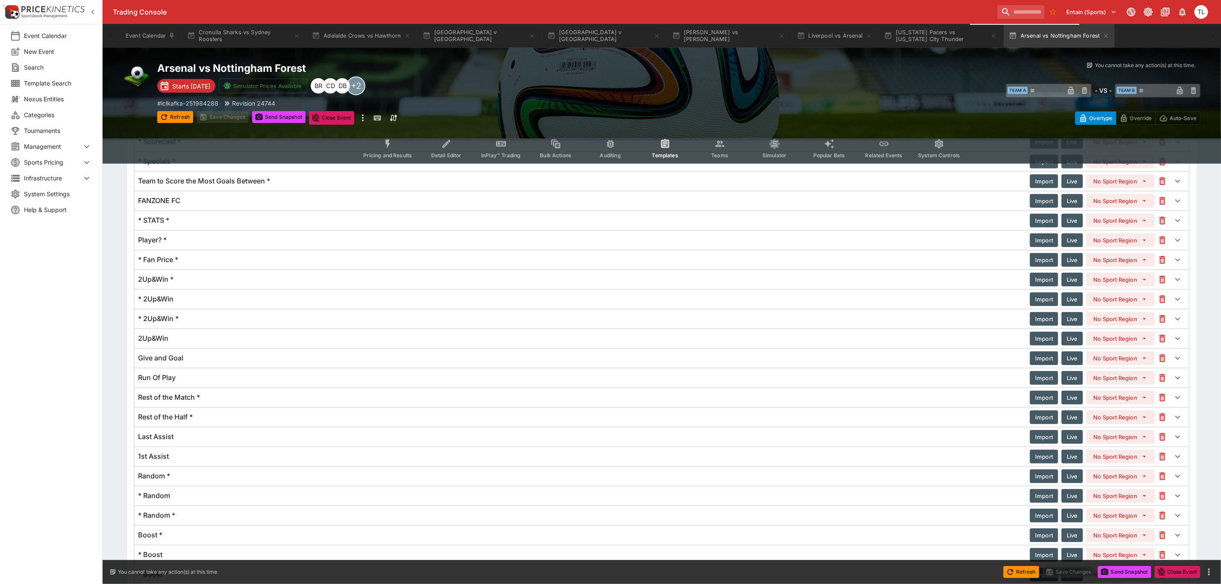
scroll to position [385, 0]
